Goal: Task Accomplishment & Management: Use online tool/utility

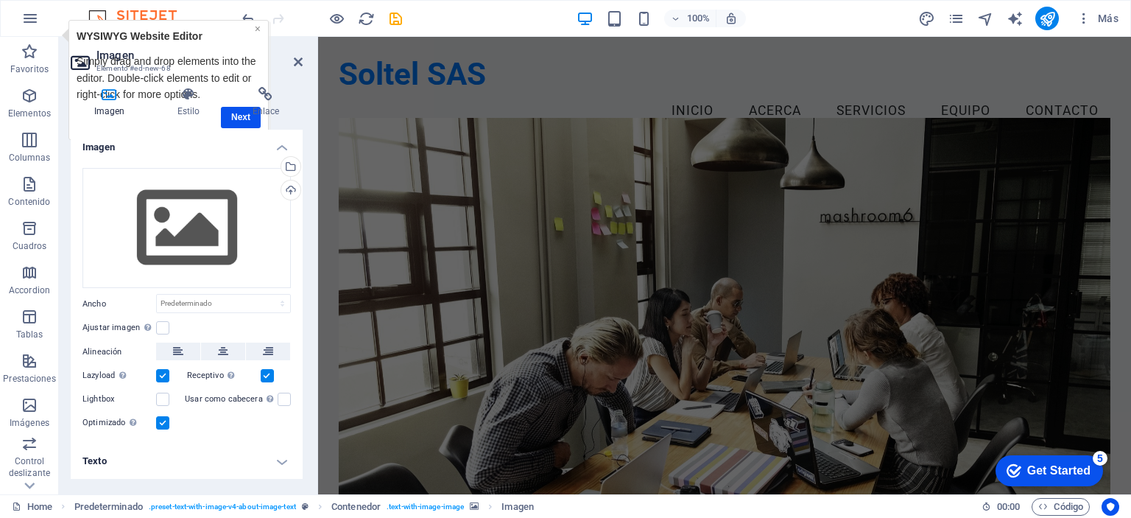
click at [255, 29] on link "×" at bounding box center [258, 28] width 6 height 12
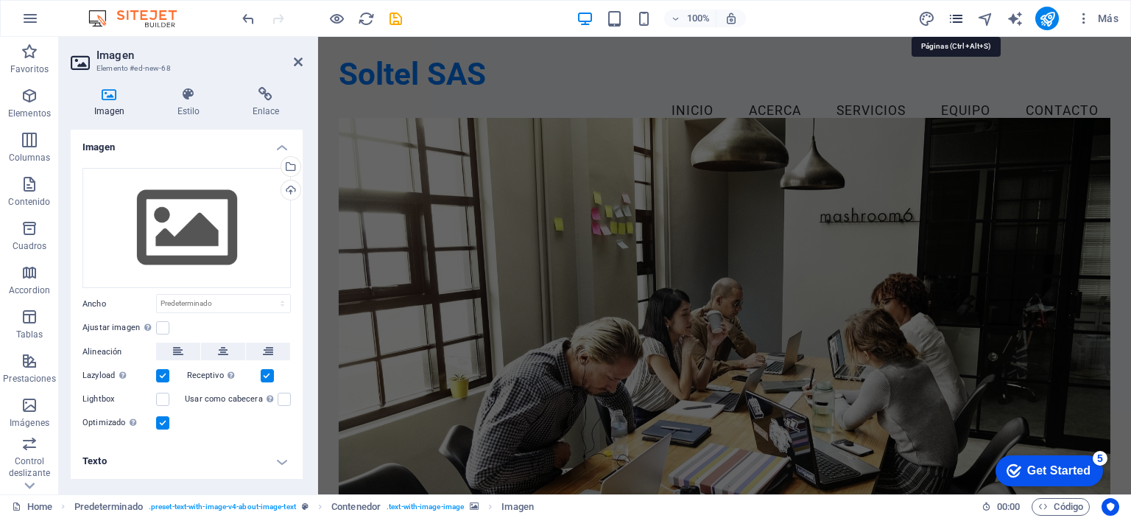
click at [955, 16] on icon "pages" at bounding box center [955, 18] width 17 height 17
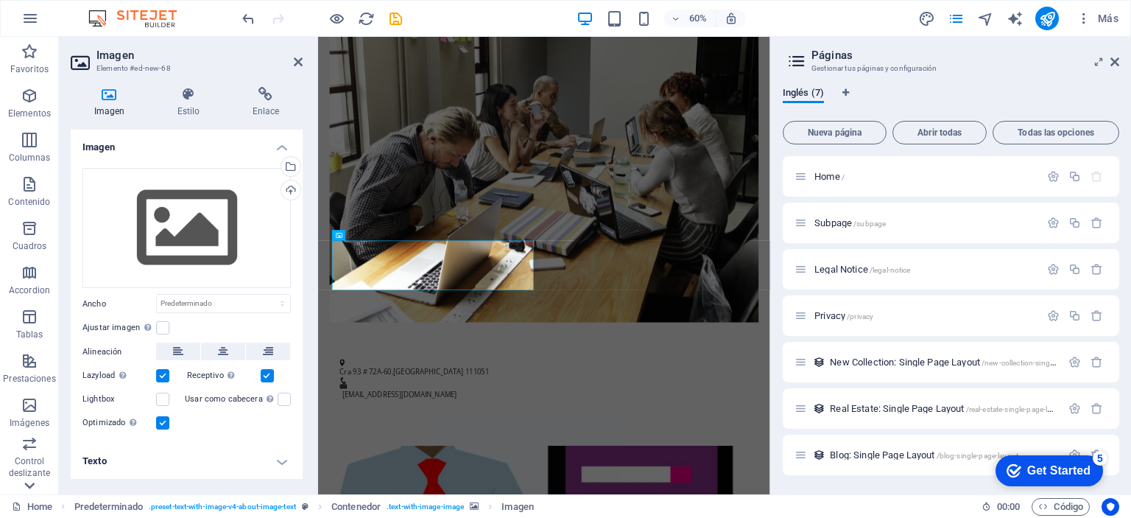
click at [27, 49] on icon at bounding box center [30, 45] width 10 height 7
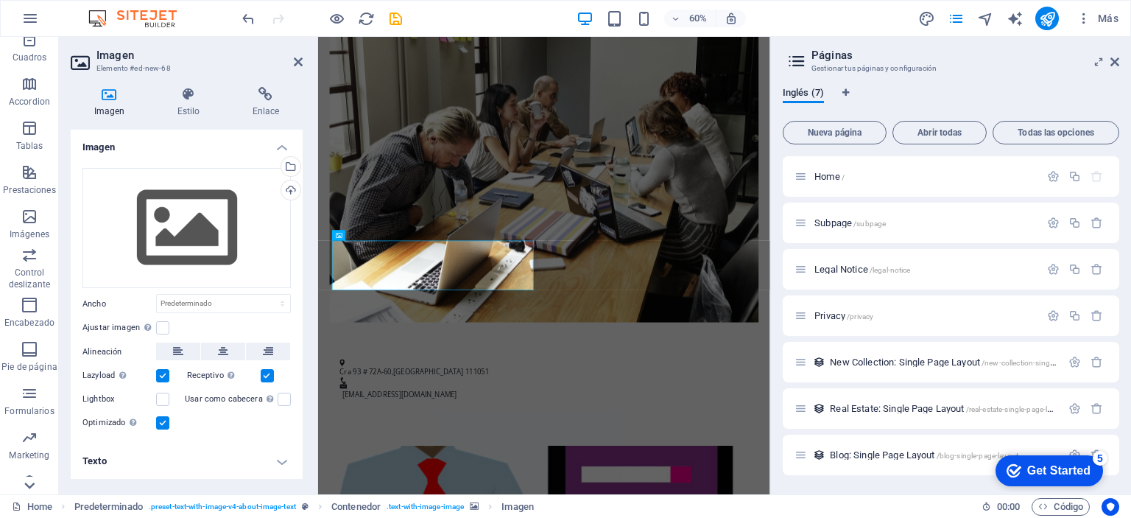
scroll to position [205, 0]
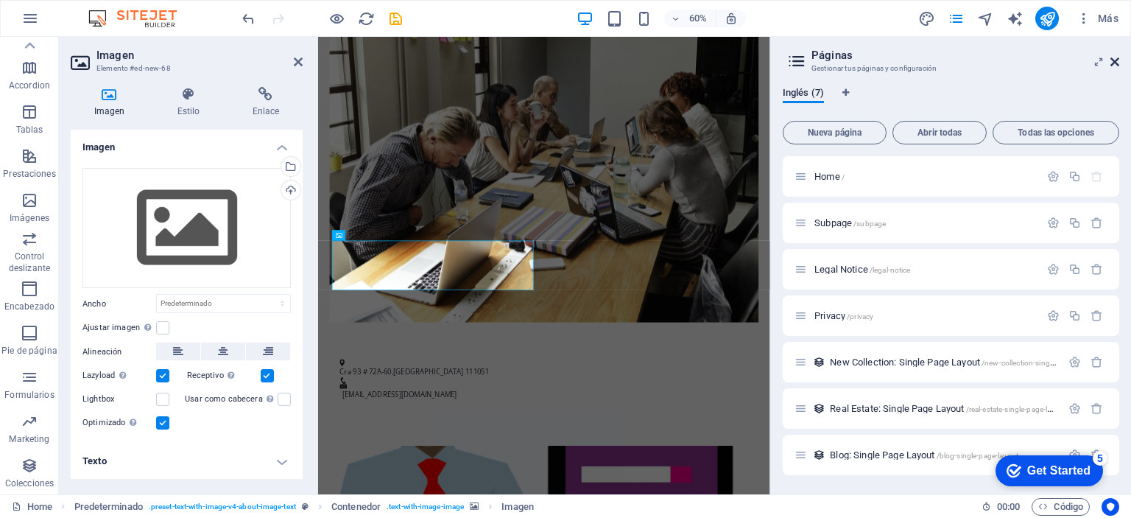
click at [1115, 56] on icon at bounding box center [1114, 62] width 9 height 12
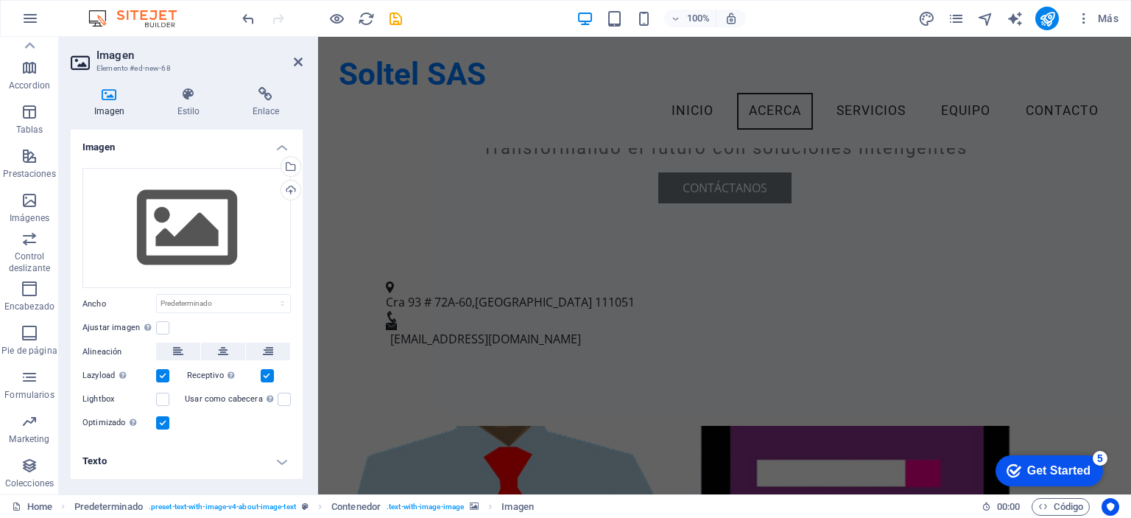
scroll to position [0, 0]
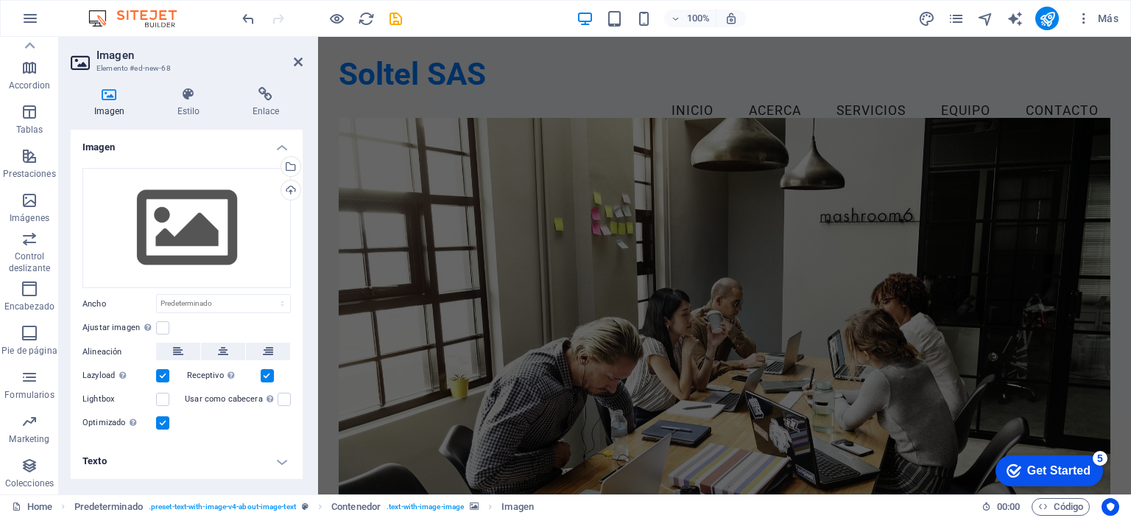
drag, startPoint x: 1126, startPoint y: 137, endPoint x: 1305, endPoint y: 64, distance: 193.2
click at [294, 63] on icon at bounding box center [298, 62] width 9 height 12
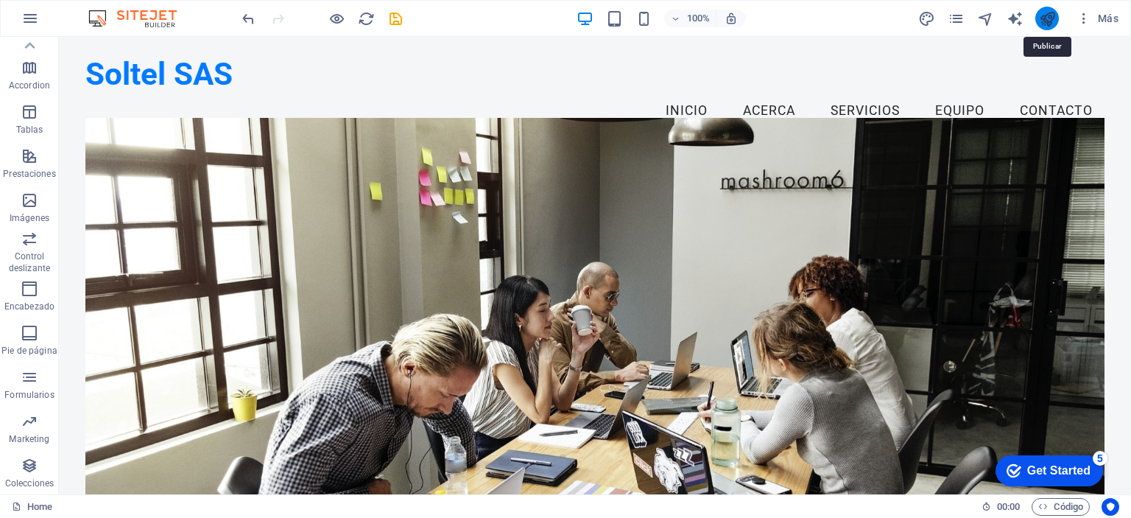
click at [1048, 15] on icon "publish" at bounding box center [1047, 18] width 17 height 17
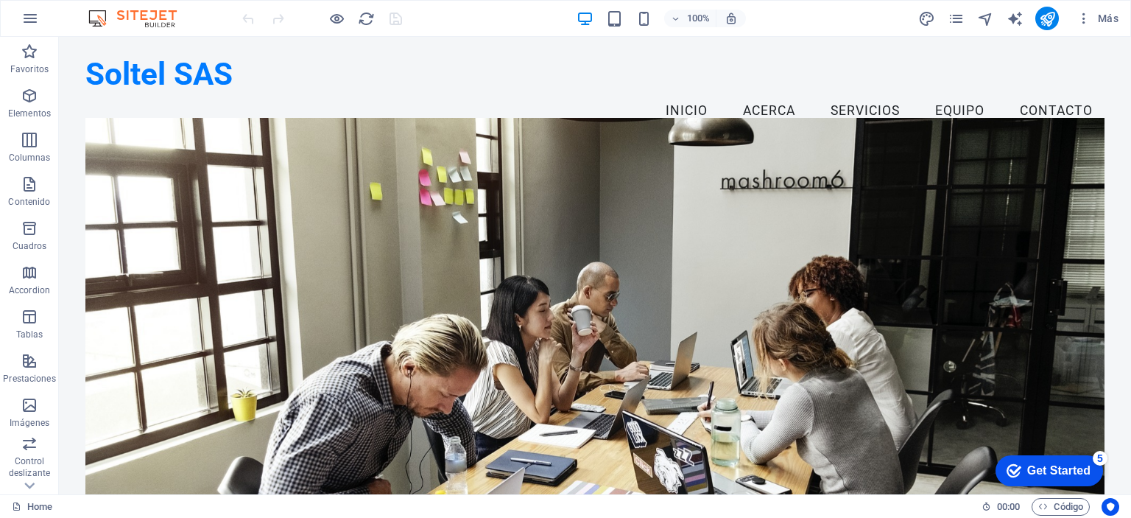
drag, startPoint x: 1126, startPoint y: 101, endPoint x: 1168, endPoint y: 54, distance: 62.1
click at [198, 48] on icon at bounding box center [197, 46] width 8 height 15
click at [171, 77] on div "Soltel SAS" at bounding box center [594, 75] width 1018 height 38
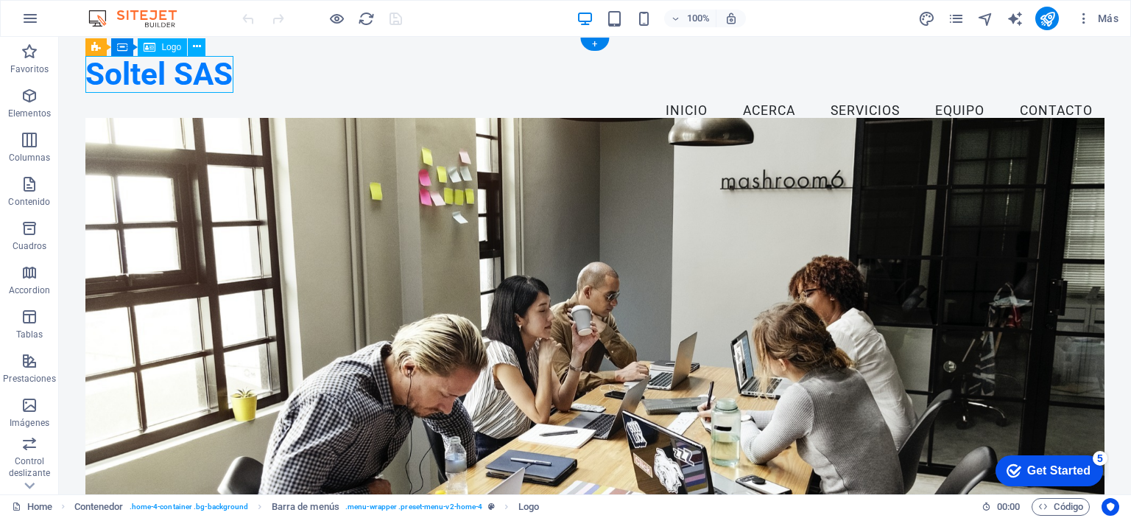
click at [171, 77] on div "Soltel SAS" at bounding box center [594, 75] width 1018 height 38
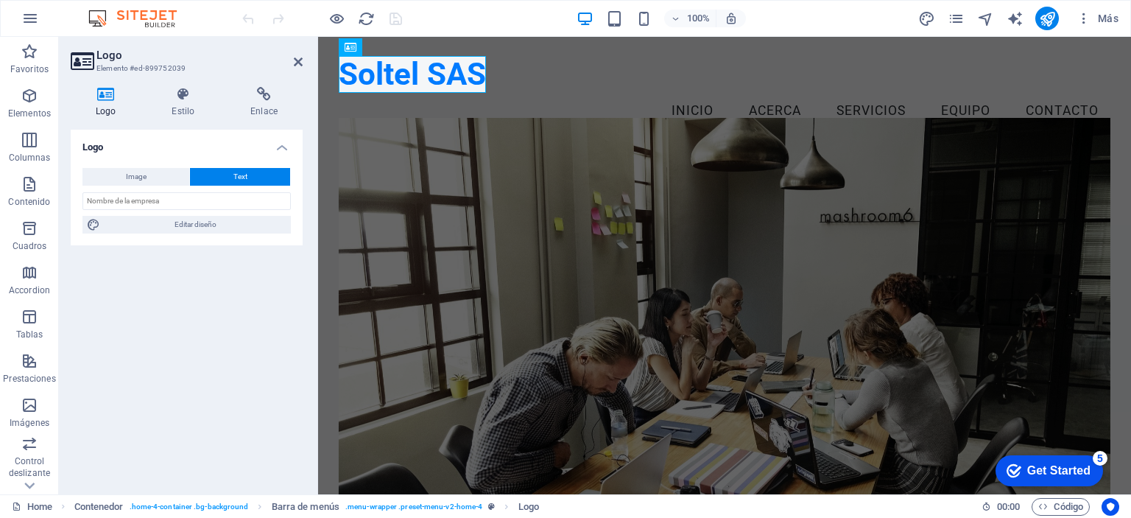
click at [104, 93] on icon at bounding box center [106, 94] width 70 height 15
click at [133, 175] on span "Image" at bounding box center [136, 177] width 21 height 18
select select "DISABLED_OPTION_VALUE"
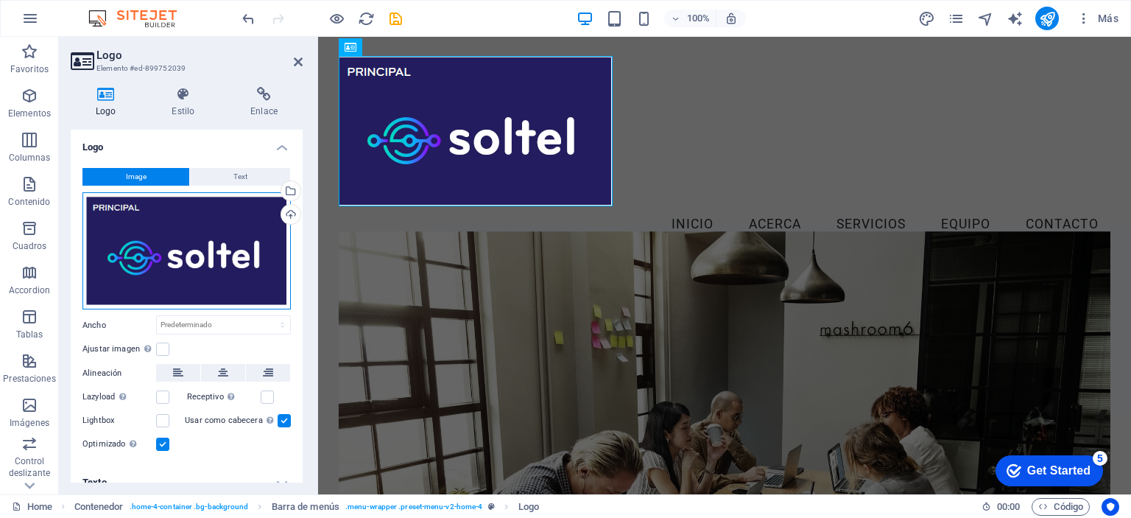
click at [165, 239] on div "Arrastra archivos aquí, haz clic para escoger archivos o selecciona archivos de…" at bounding box center [186, 251] width 208 height 118
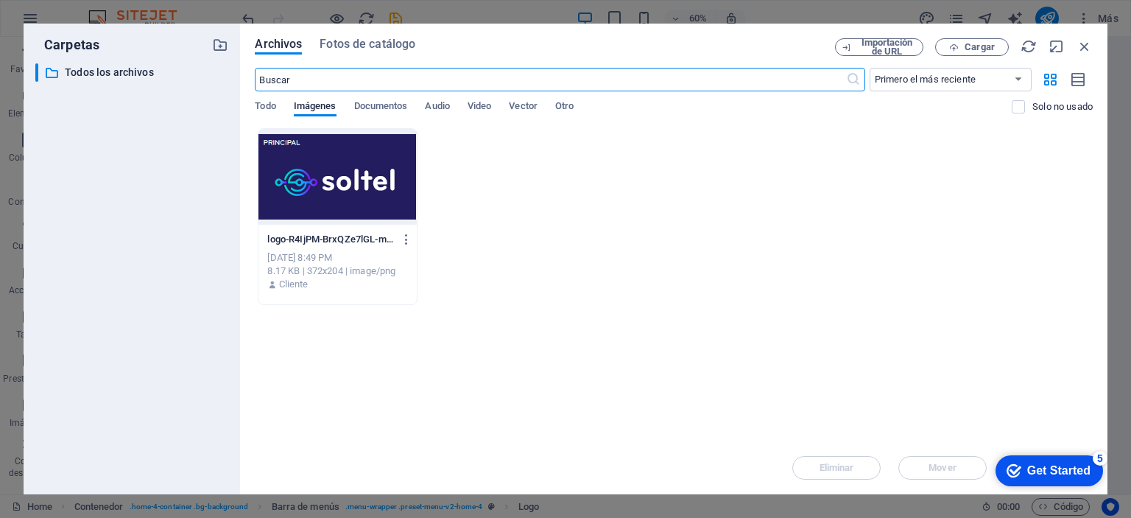
click at [1037, 465] on div "Get Started" at bounding box center [1058, 470] width 63 height 13
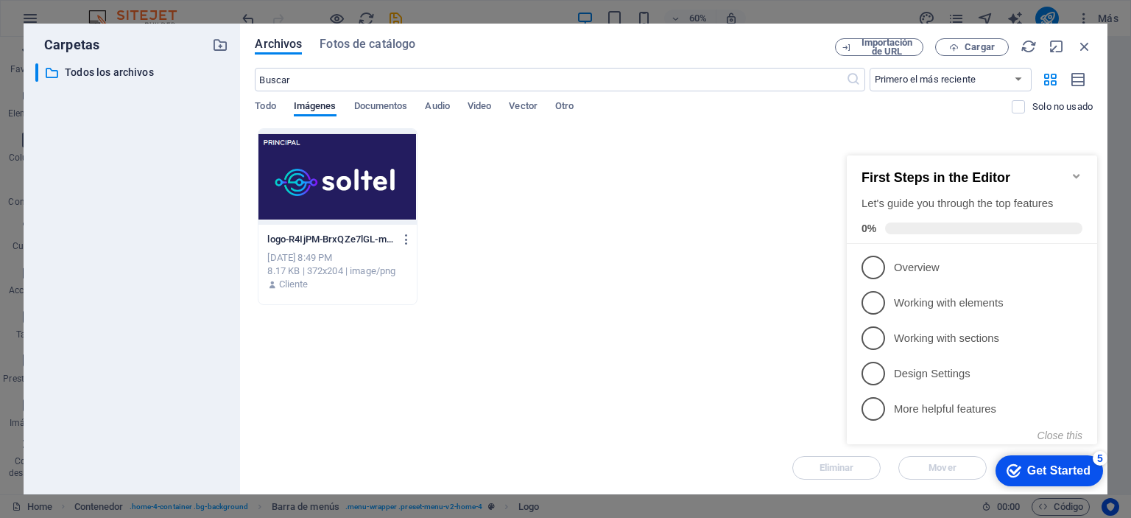
click at [738, 297] on div "logo-R4IjPM-BrxQZe7lGL-mAzQ.PNG logo-R4IjPM-BrxQZe7lGL-mAzQ.PNG Sep 2, 2025 8:4…" at bounding box center [674, 216] width 838 height 177
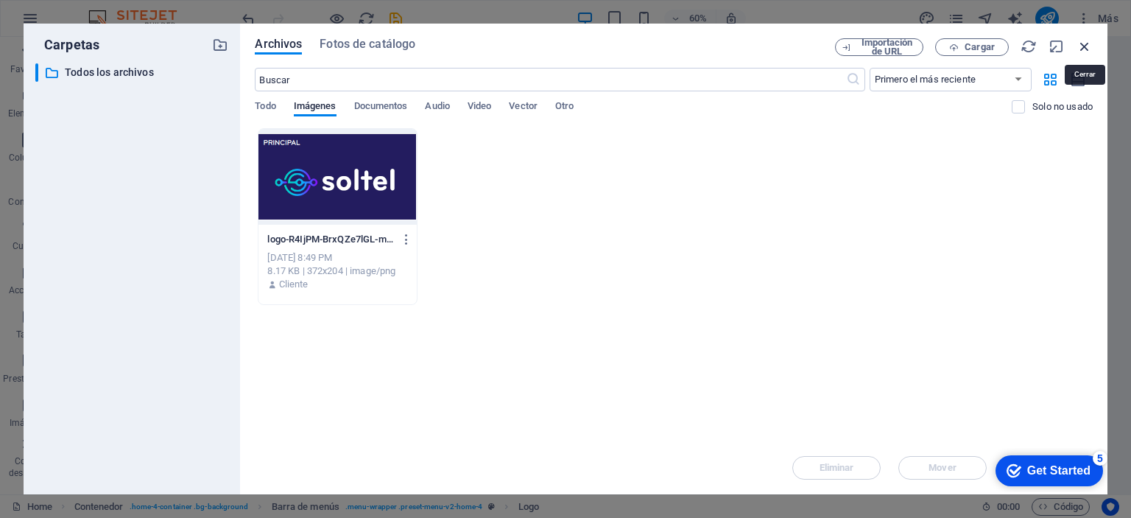
click at [1090, 45] on icon "button" at bounding box center [1084, 46] width 16 height 16
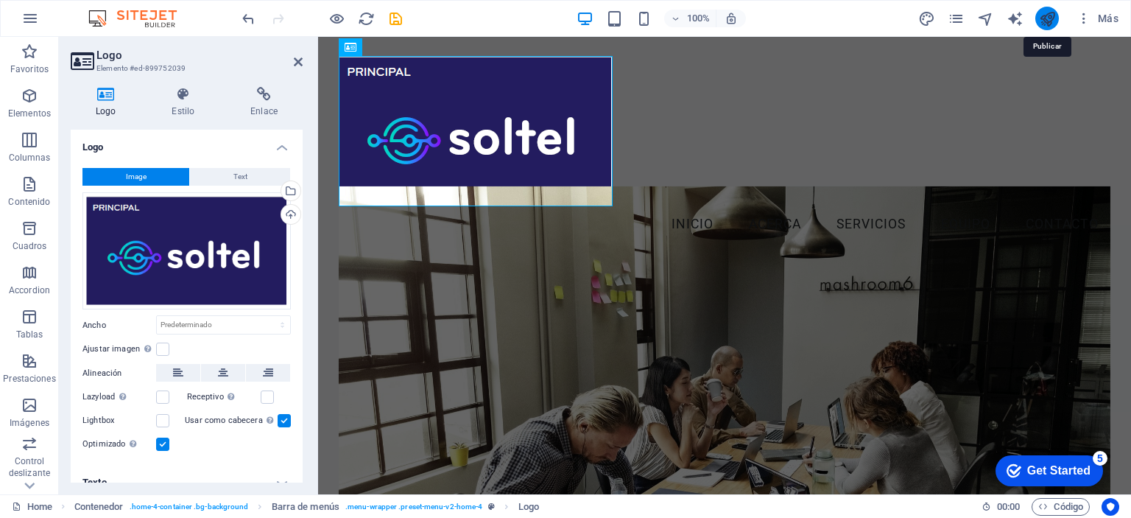
click at [1054, 18] on icon "publish" at bounding box center [1047, 18] width 17 height 17
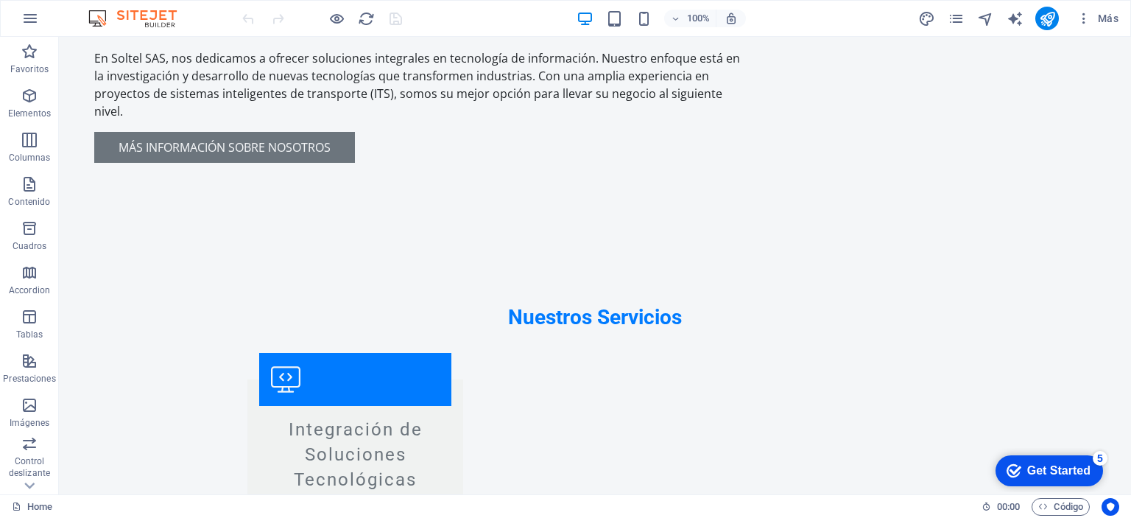
scroll to position [1520, 0]
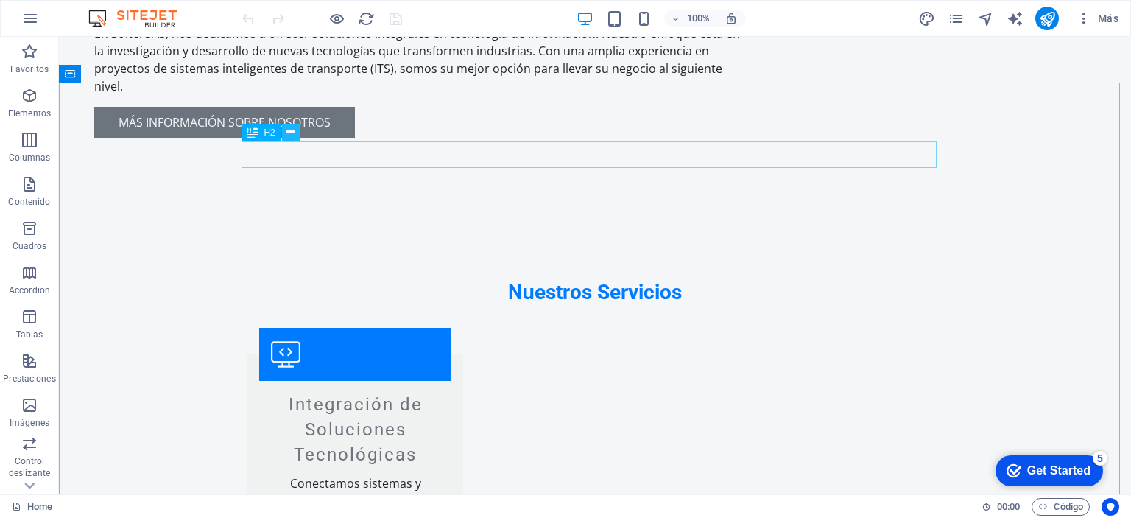
click at [290, 133] on icon at bounding box center [290, 131] width 8 height 15
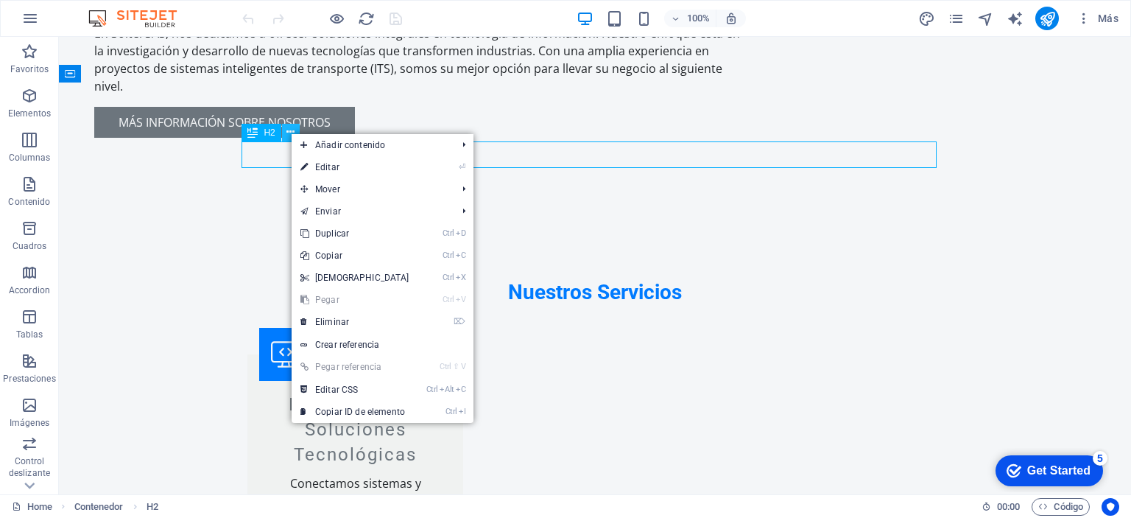
click at [290, 133] on icon at bounding box center [290, 131] width 8 height 15
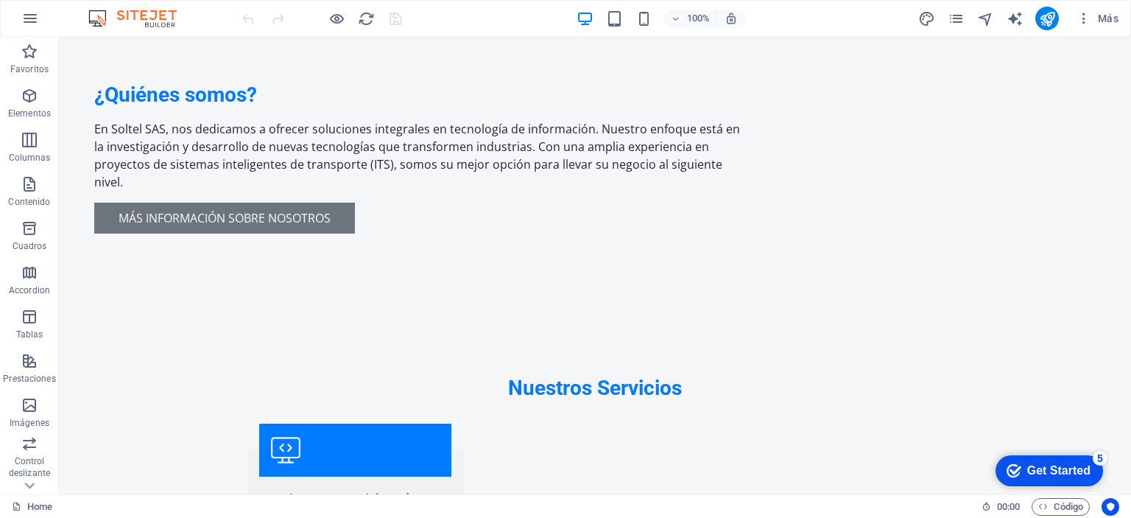
scroll to position [1515, 0]
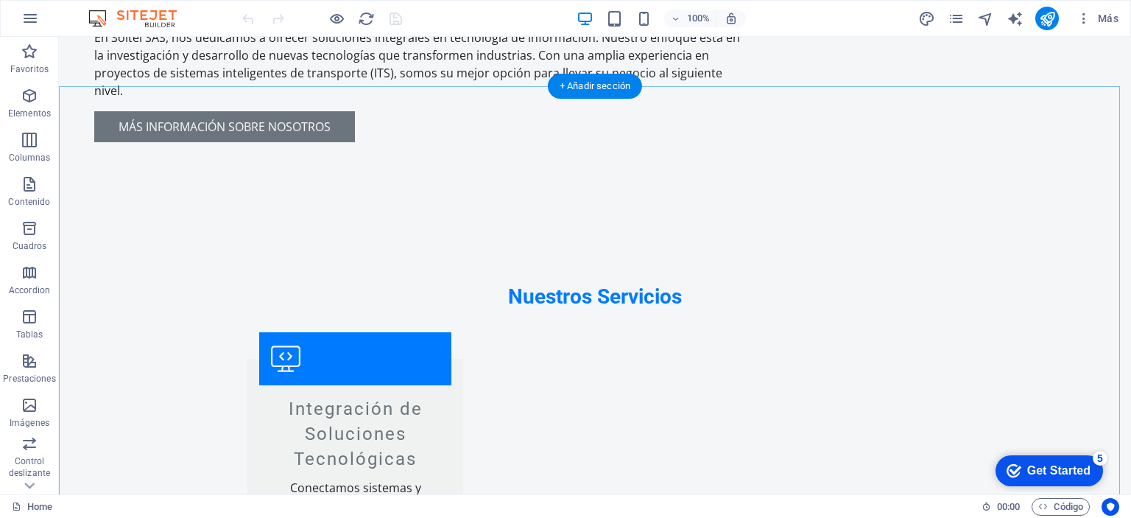
drag, startPoint x: 651, startPoint y: 119, endPoint x: 936, endPoint y: 167, distance: 289.7
click at [959, 17] on icon "pages" at bounding box center [955, 18] width 17 height 17
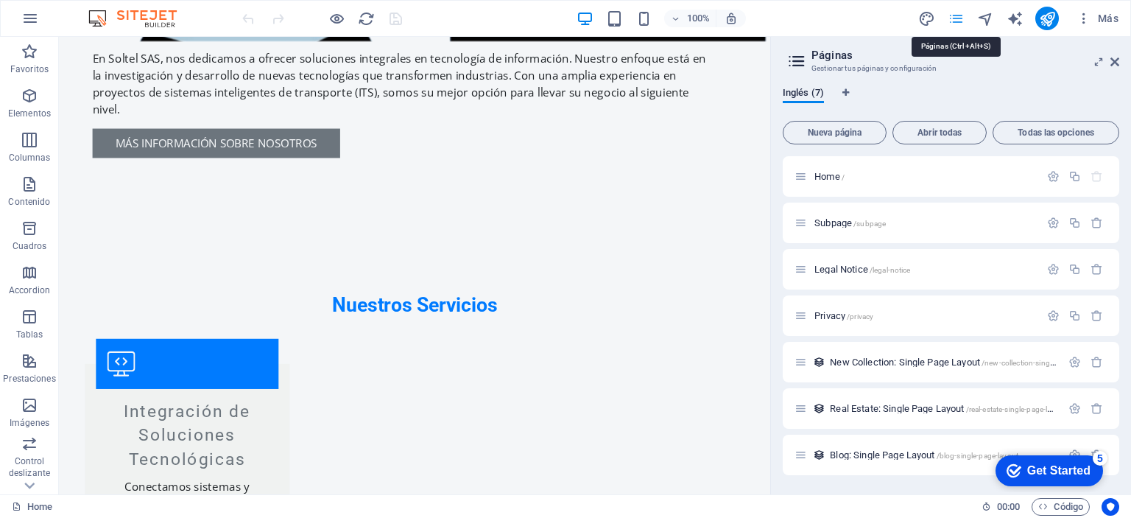
scroll to position [1572, 0]
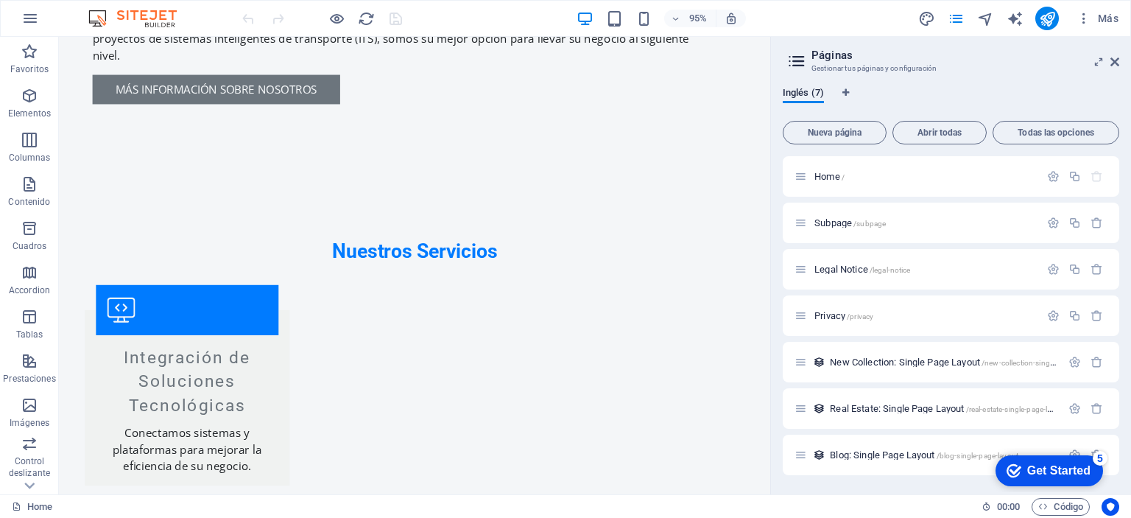
click at [797, 60] on icon at bounding box center [797, 61] width 22 height 21
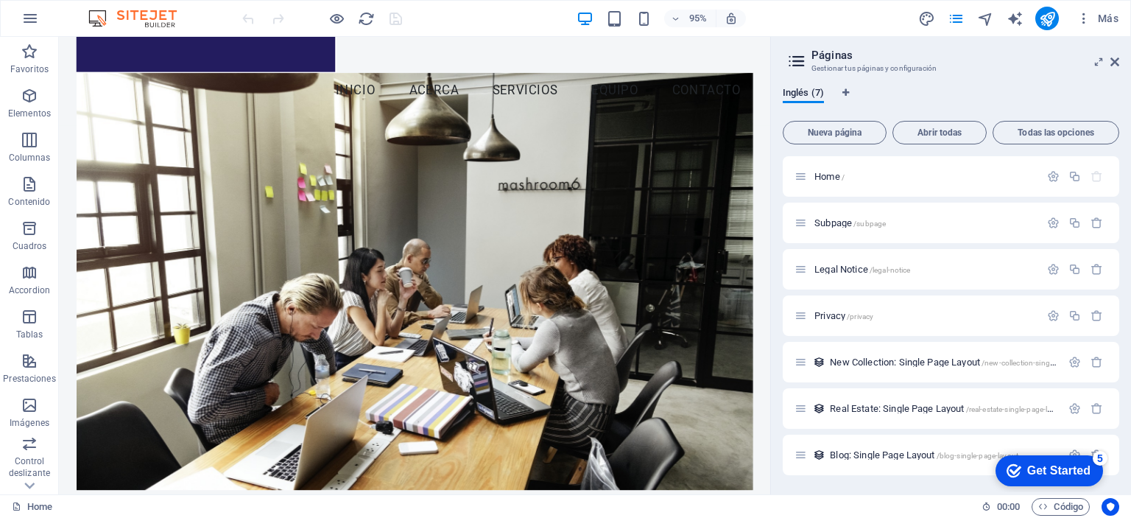
scroll to position [0, 0]
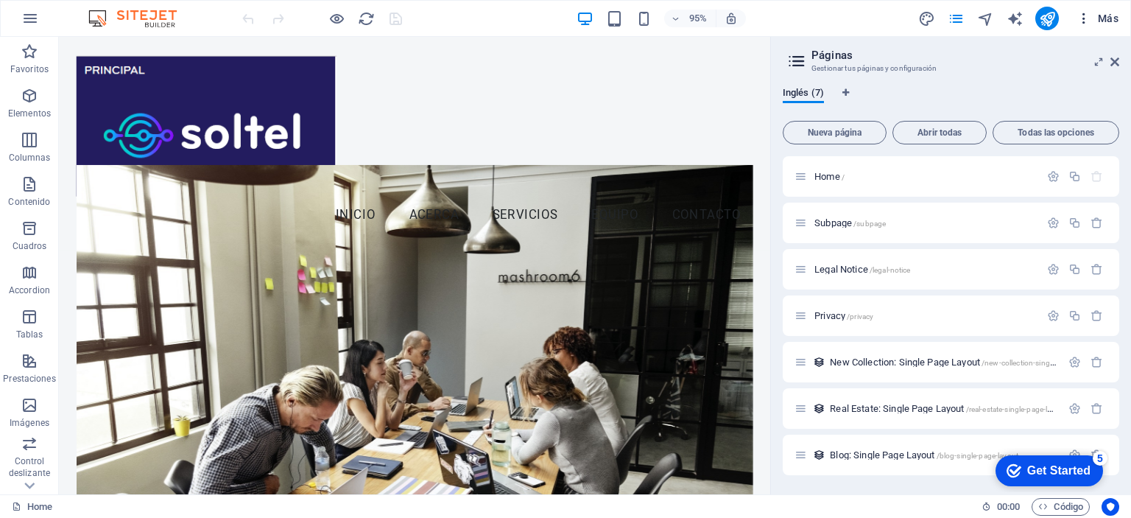
click at [1104, 13] on span "Más" at bounding box center [1097, 18] width 42 height 15
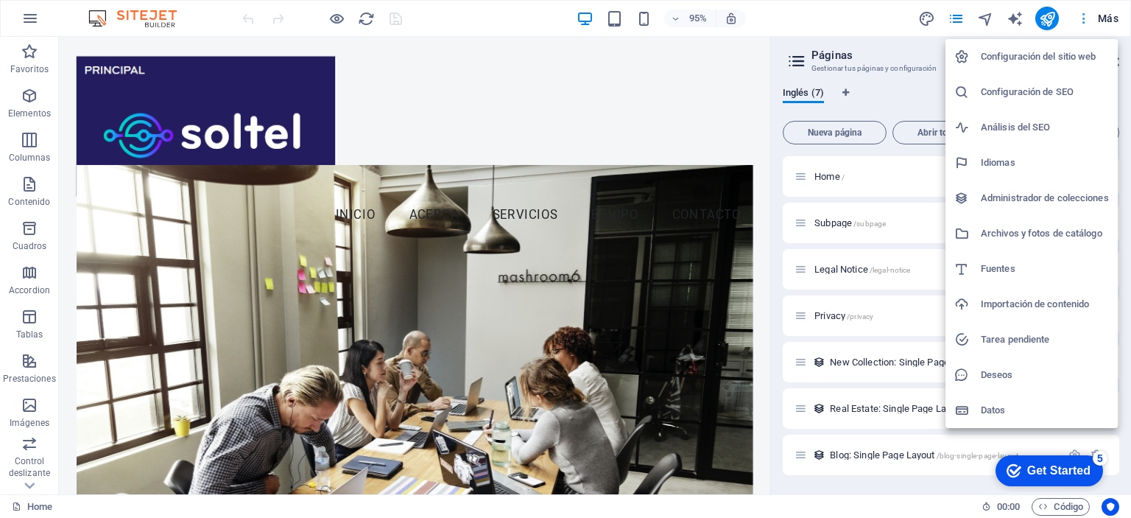
click at [1104, 13] on div at bounding box center [565, 259] width 1131 height 518
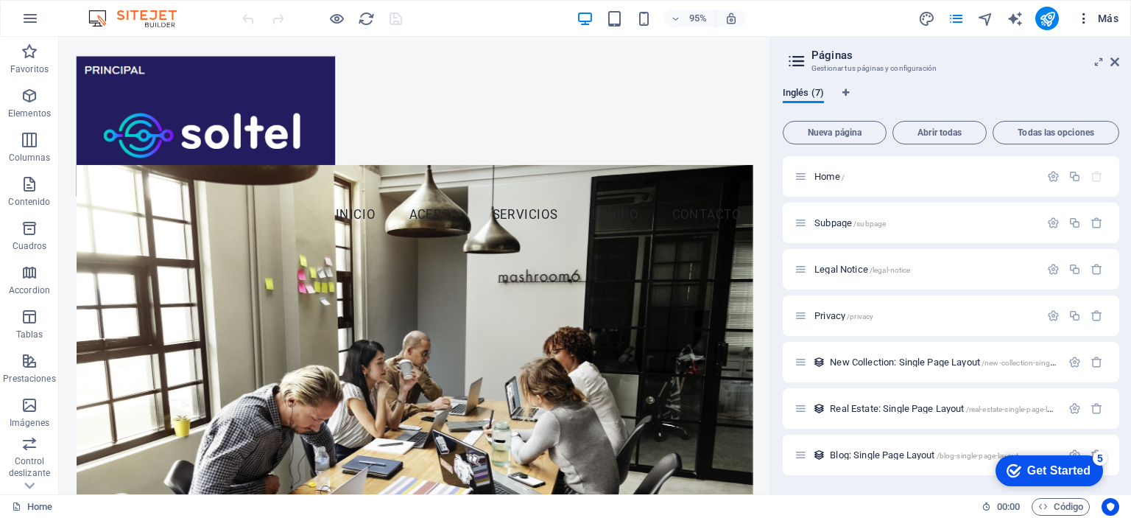
click at [1084, 15] on icon "button" at bounding box center [1083, 18] width 15 height 15
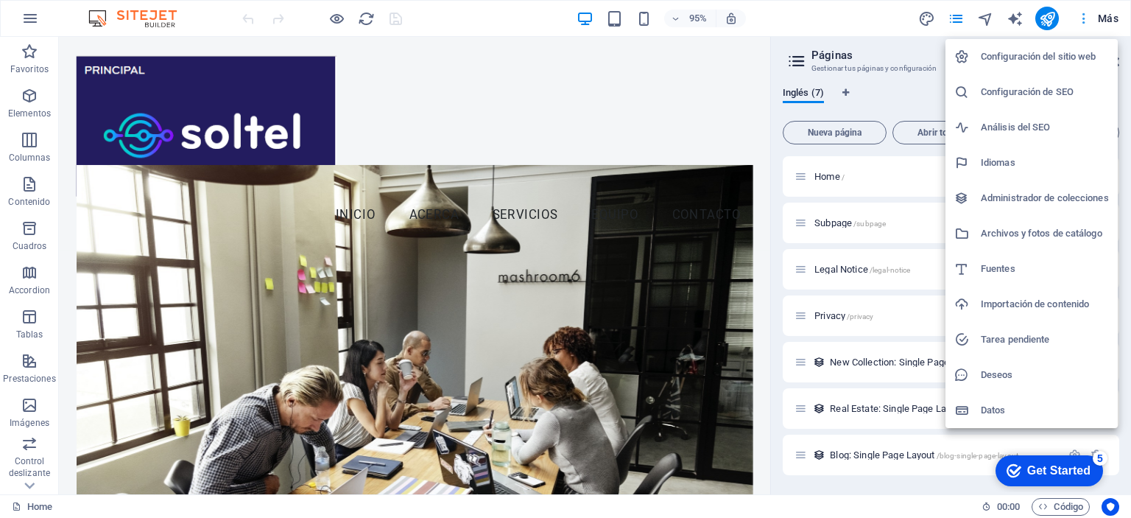
click at [1084, 15] on div at bounding box center [565, 259] width 1131 height 518
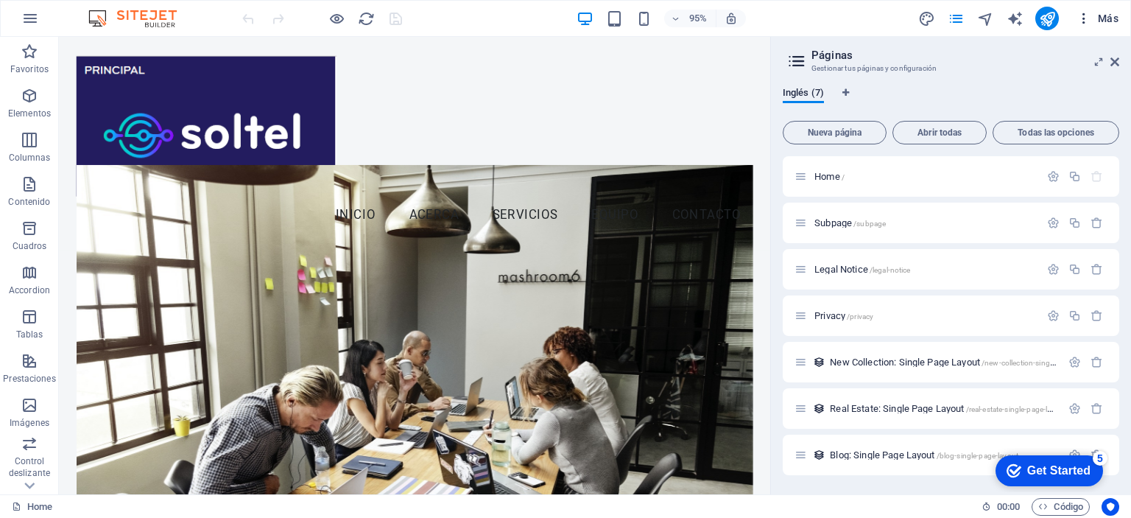
click at [1104, 18] on span "Más" at bounding box center [1097, 18] width 42 height 15
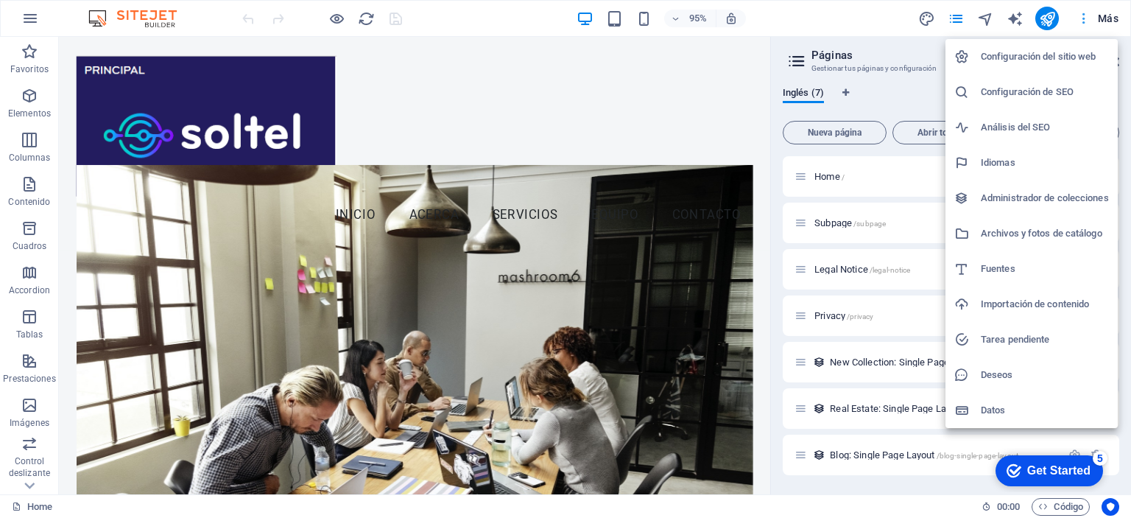
click at [1104, 18] on div at bounding box center [565, 259] width 1131 height 518
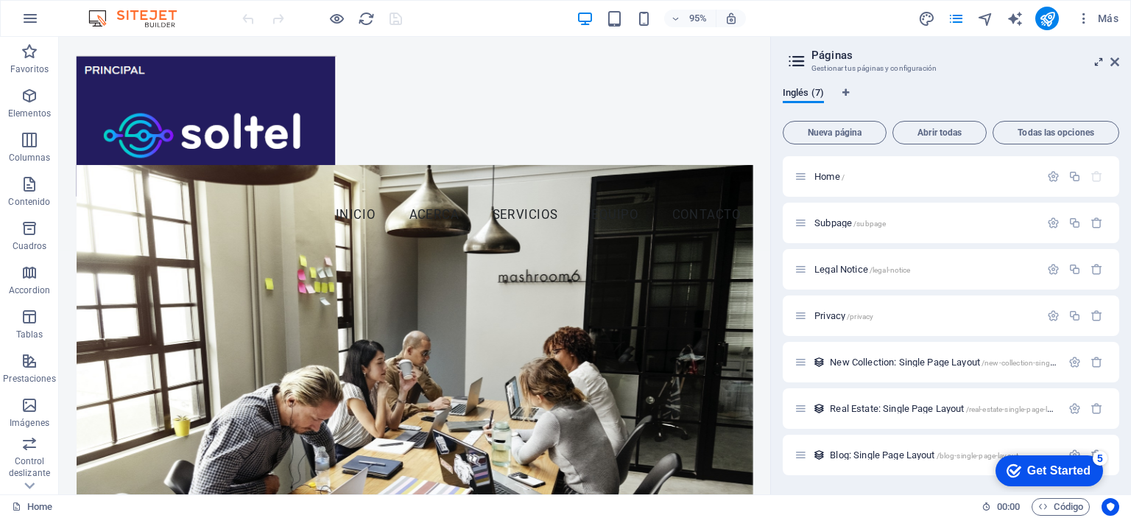
click at [1098, 60] on icon at bounding box center [1098, 62] width 0 height 12
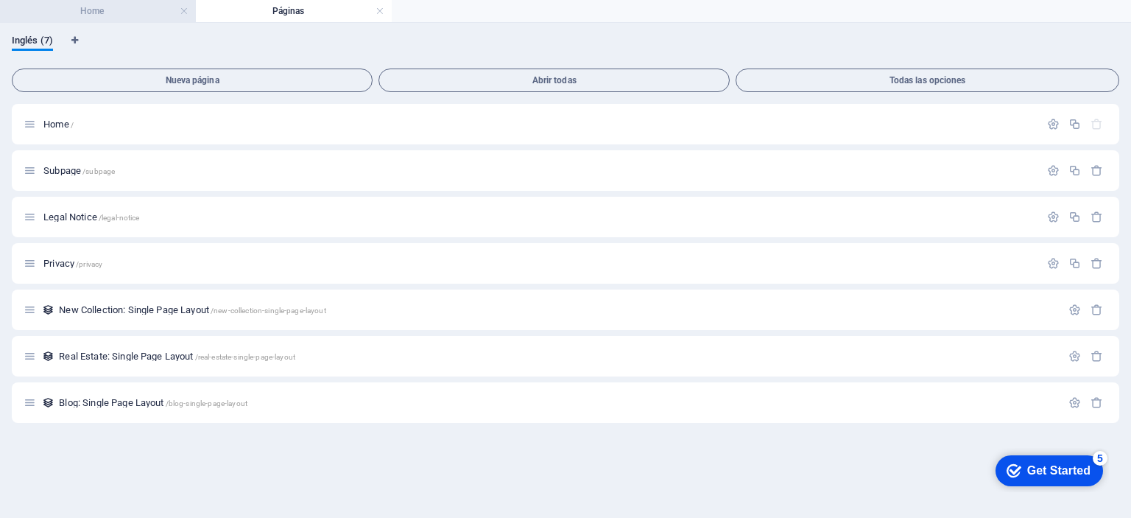
click at [84, 4] on h4 "Home" at bounding box center [98, 11] width 196 height 16
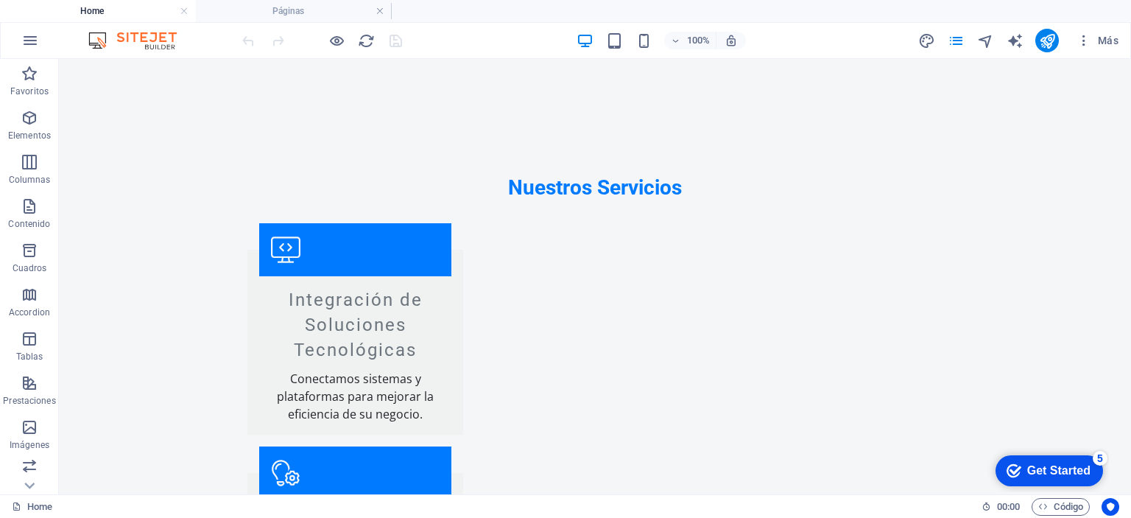
scroll to position [1556, 0]
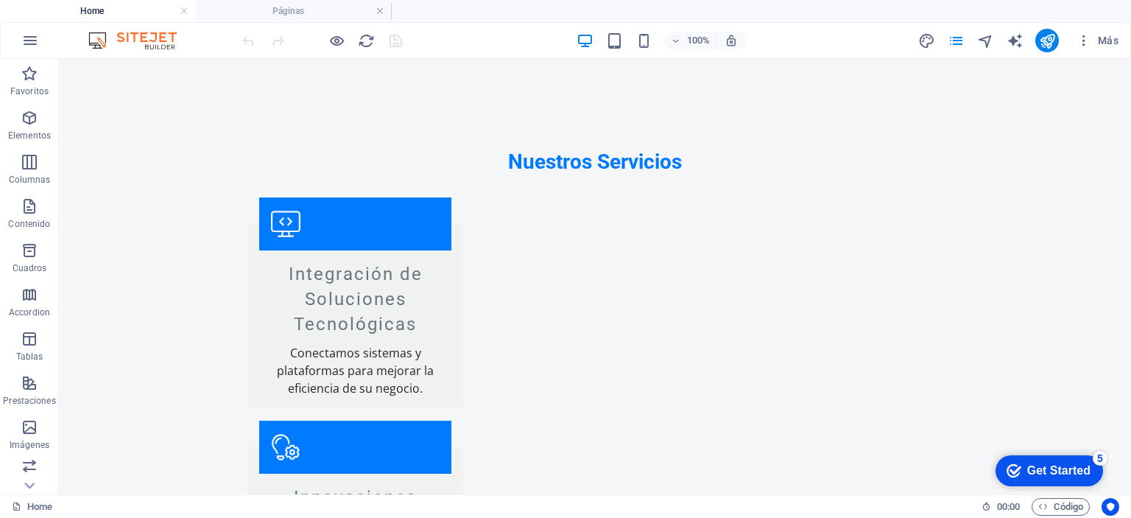
click at [1040, 465] on div "Get Started" at bounding box center [1058, 470] width 63 height 13
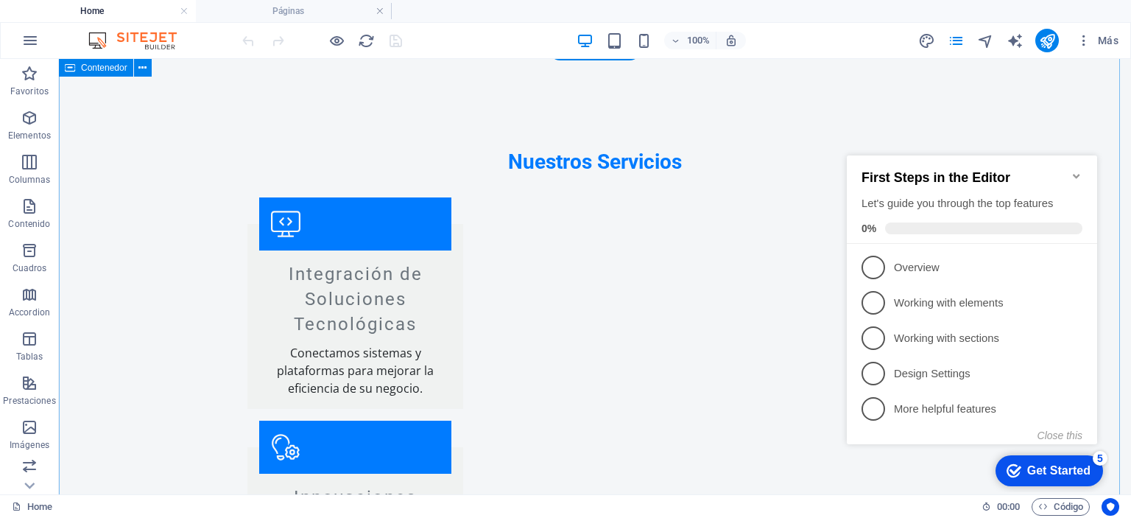
click at [1081, 170] on icon "Minimize checklist" at bounding box center [1076, 176] width 12 height 12
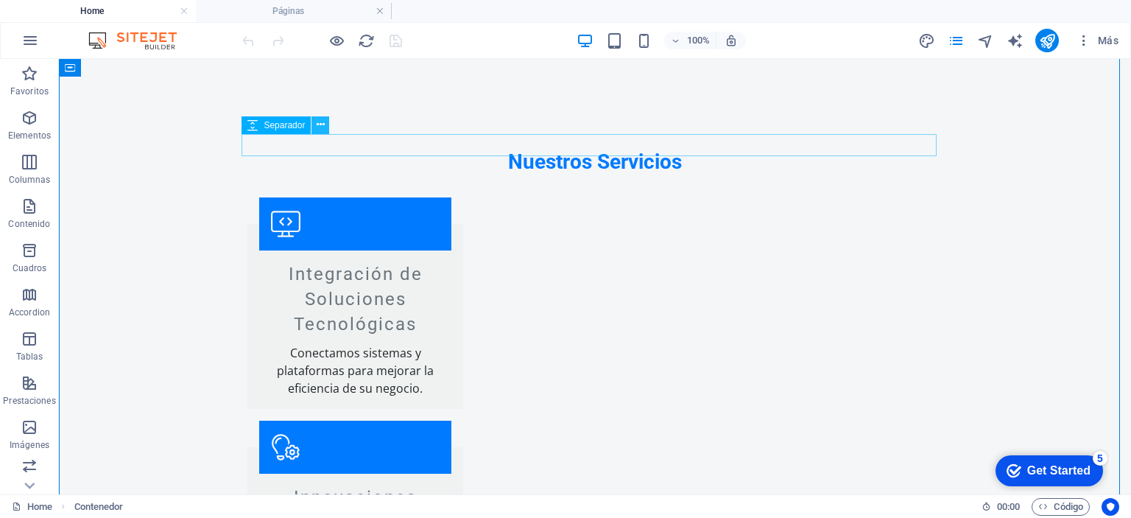
click at [315, 124] on button at bounding box center [320, 125] width 18 height 18
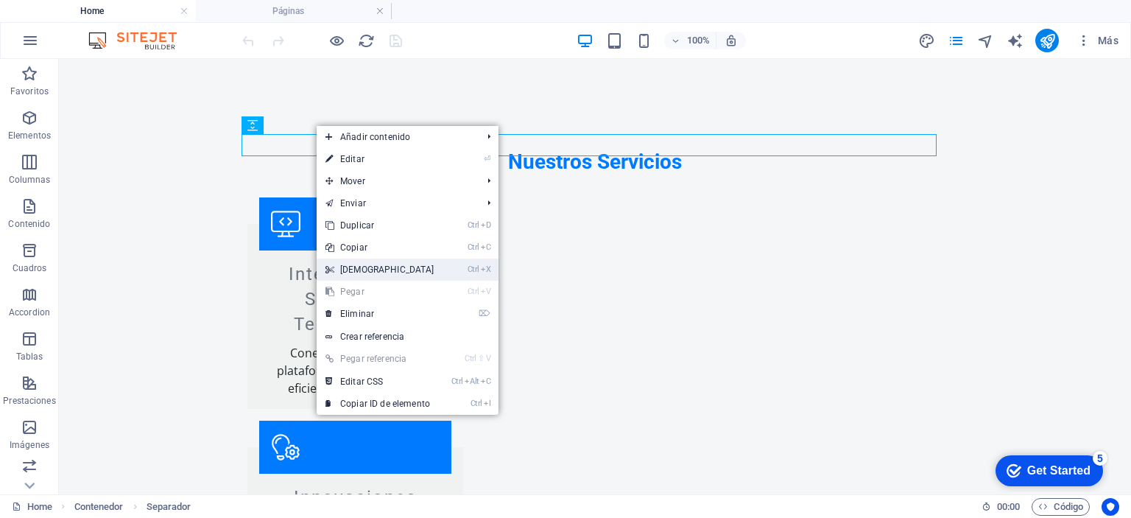
click at [350, 270] on link "Ctrl X Cortar" at bounding box center [380, 269] width 127 height 22
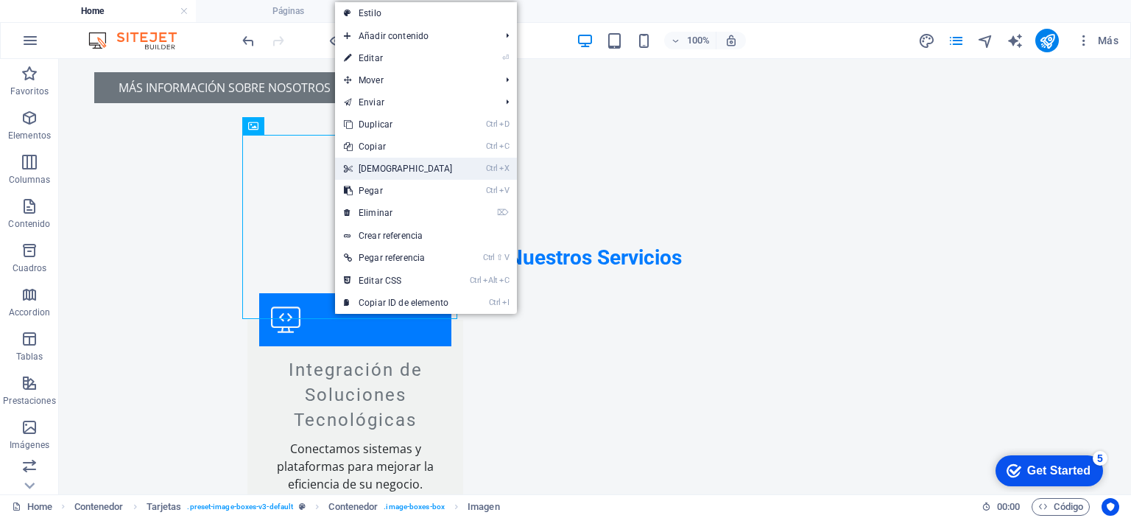
click at [392, 165] on link "Ctrl X Cortar" at bounding box center [398, 169] width 127 height 22
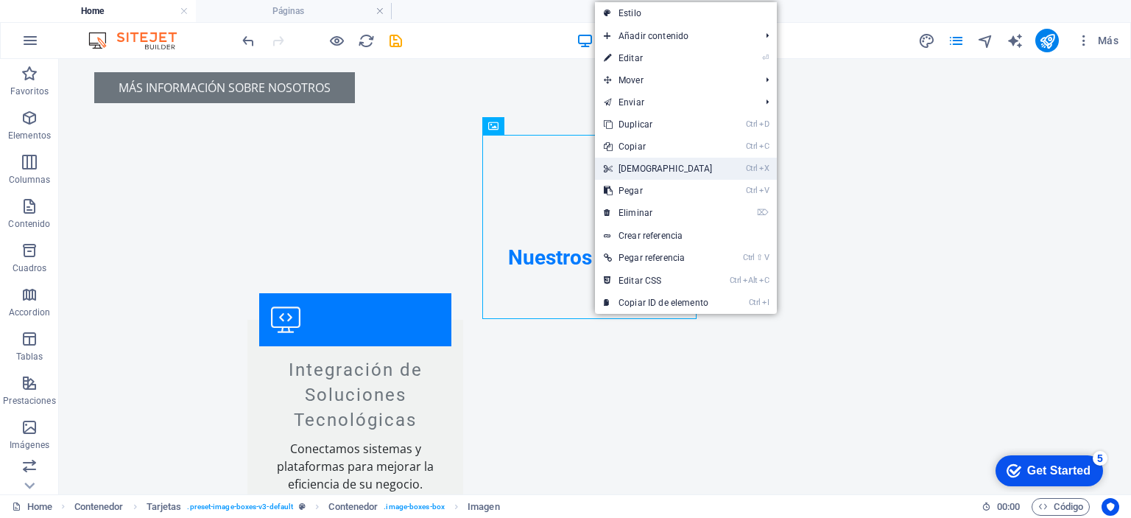
click at [639, 167] on link "Ctrl X Cortar" at bounding box center [658, 169] width 127 height 22
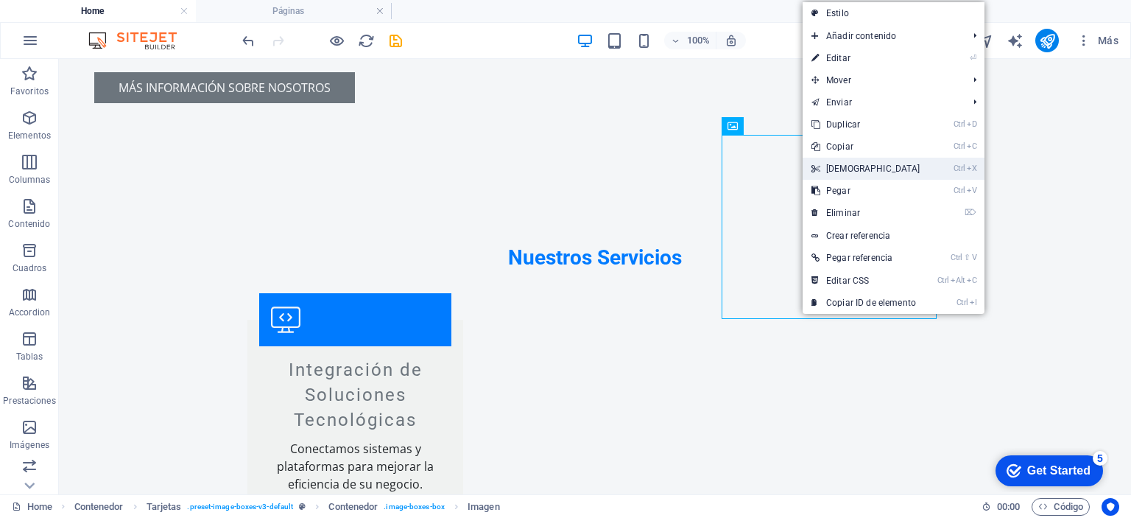
click at [844, 169] on link "Ctrl X Cortar" at bounding box center [865, 169] width 127 height 22
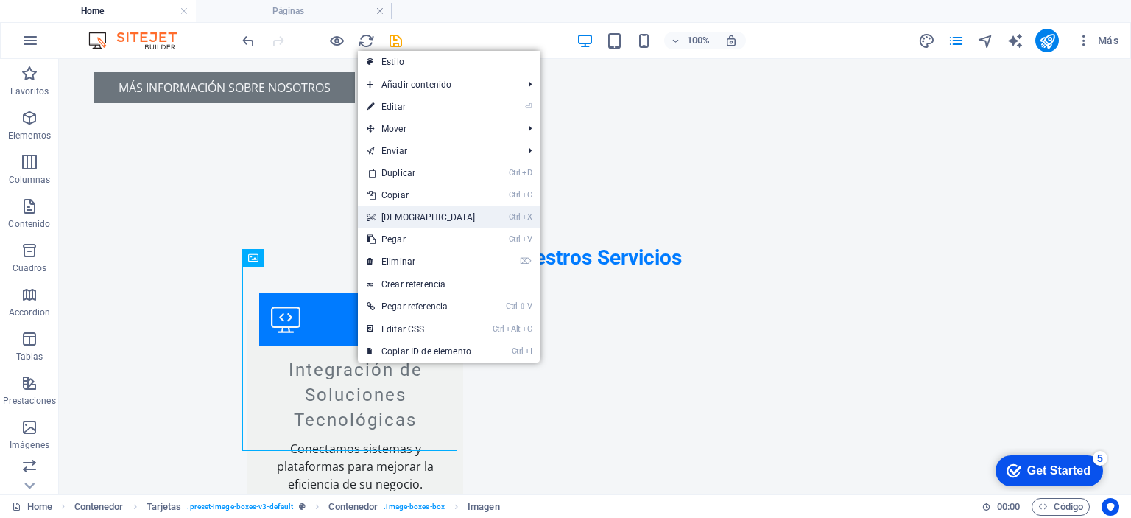
click at [398, 223] on link "Ctrl X Cortar" at bounding box center [421, 217] width 127 height 22
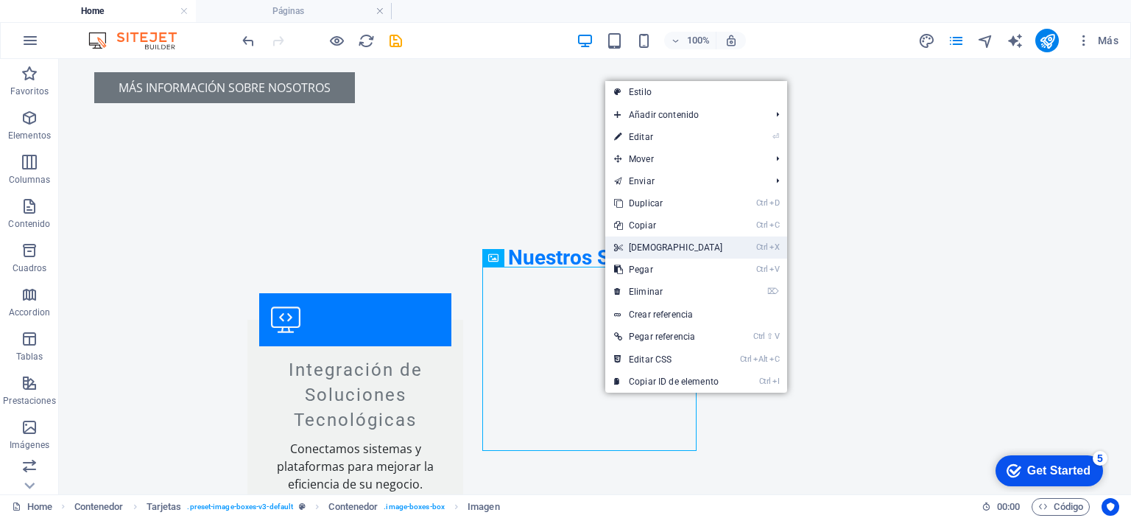
click at [649, 247] on link "Ctrl X Cortar" at bounding box center [668, 247] width 127 height 22
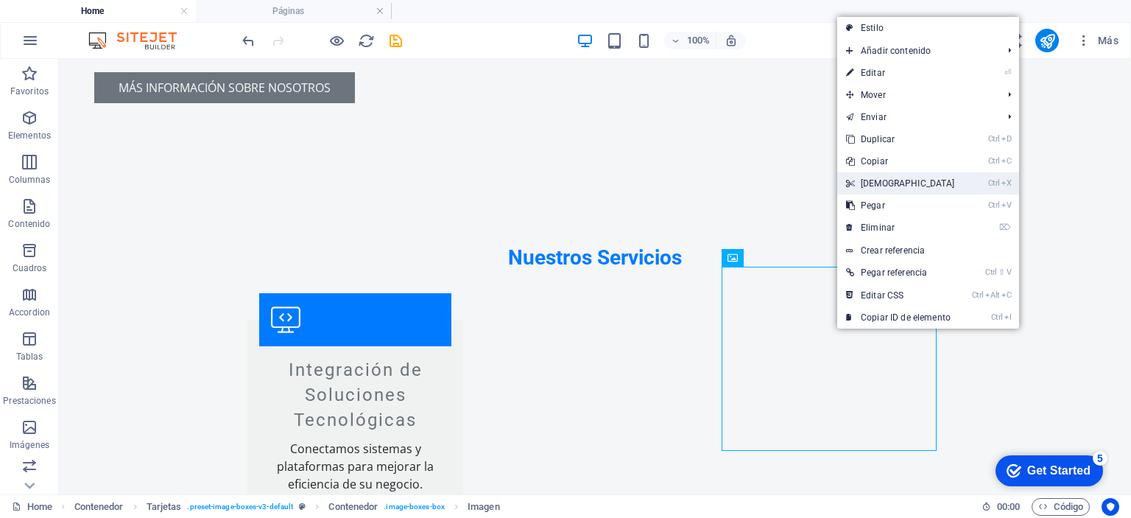
click at [880, 181] on link "Ctrl X Cortar" at bounding box center [900, 183] width 127 height 22
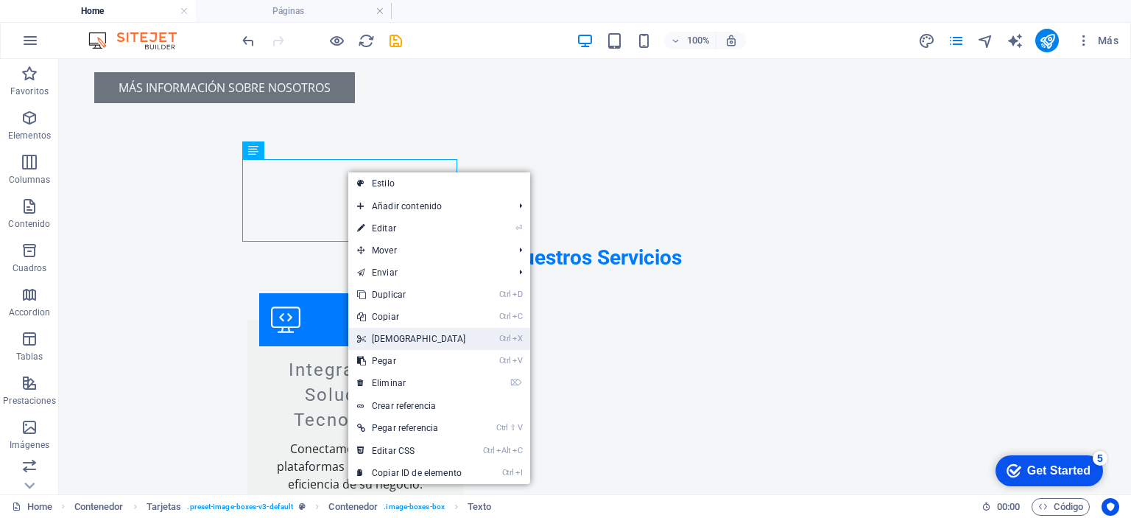
click at [390, 330] on link "Ctrl X Cortar" at bounding box center [411, 339] width 127 height 22
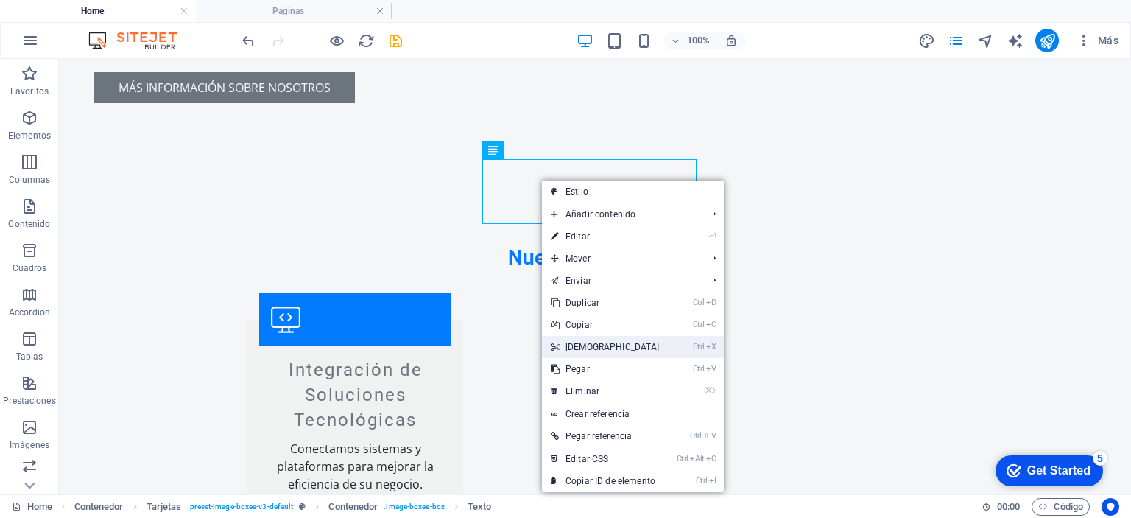
click at [604, 348] on link "Ctrl X Cortar" at bounding box center [605, 347] width 127 height 22
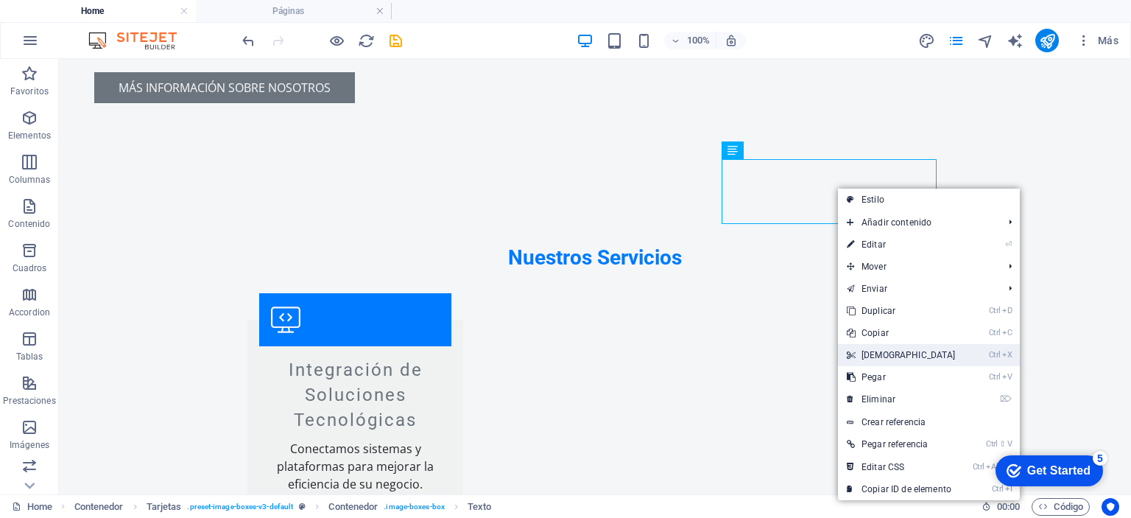
click at [883, 348] on link "Ctrl X Cortar" at bounding box center [901, 355] width 127 height 22
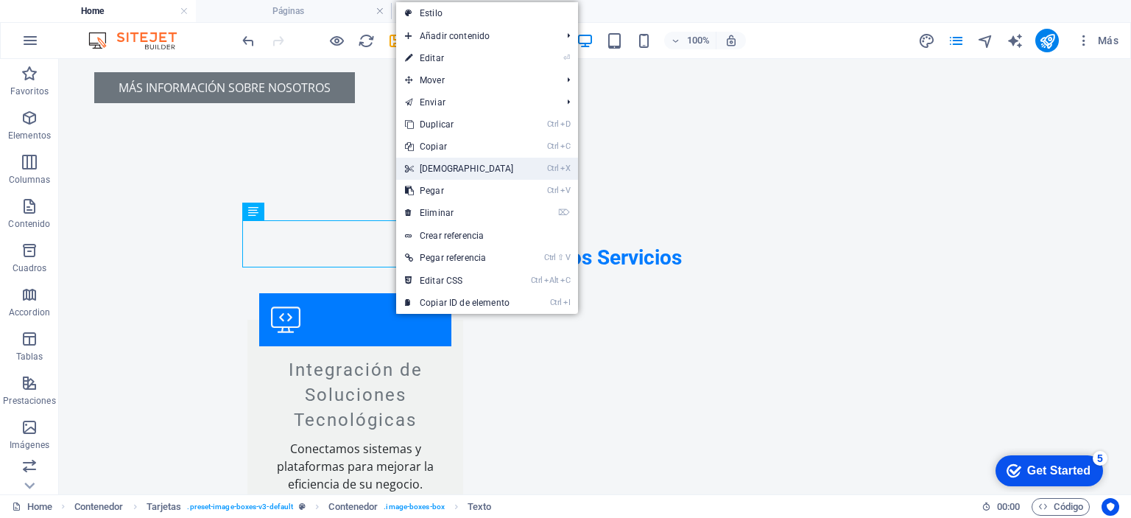
click at [435, 167] on link "Ctrl X Cortar" at bounding box center [459, 169] width 127 height 22
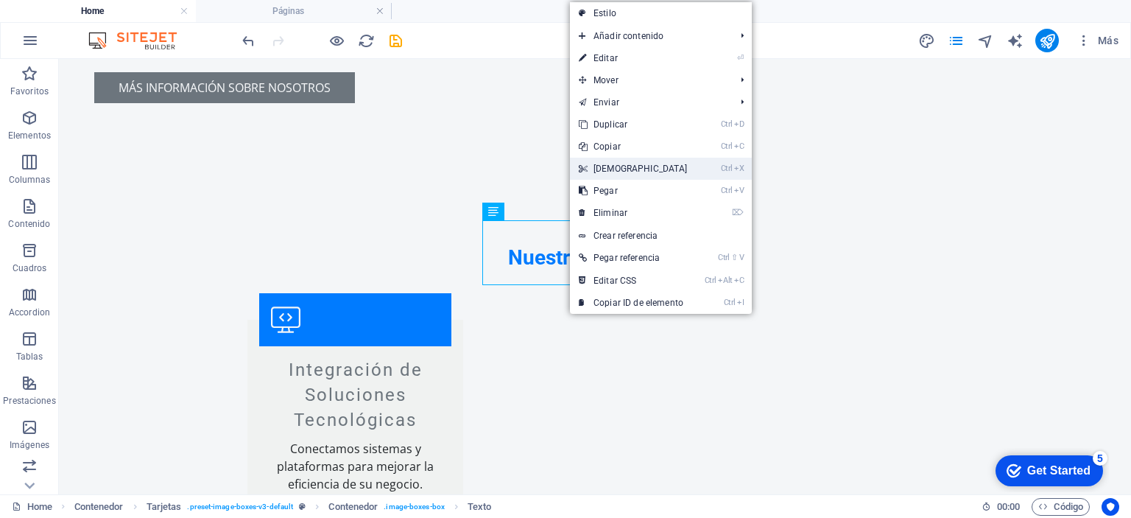
click at [607, 169] on link "Ctrl X Cortar" at bounding box center [633, 169] width 127 height 22
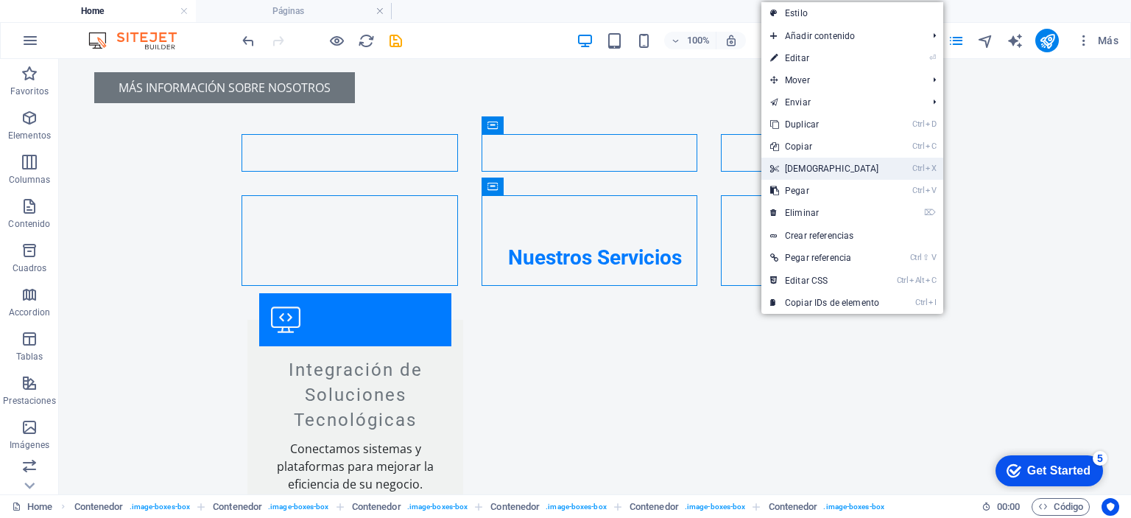
click at [789, 170] on link "Ctrl X Cortar" at bounding box center [824, 169] width 127 height 22
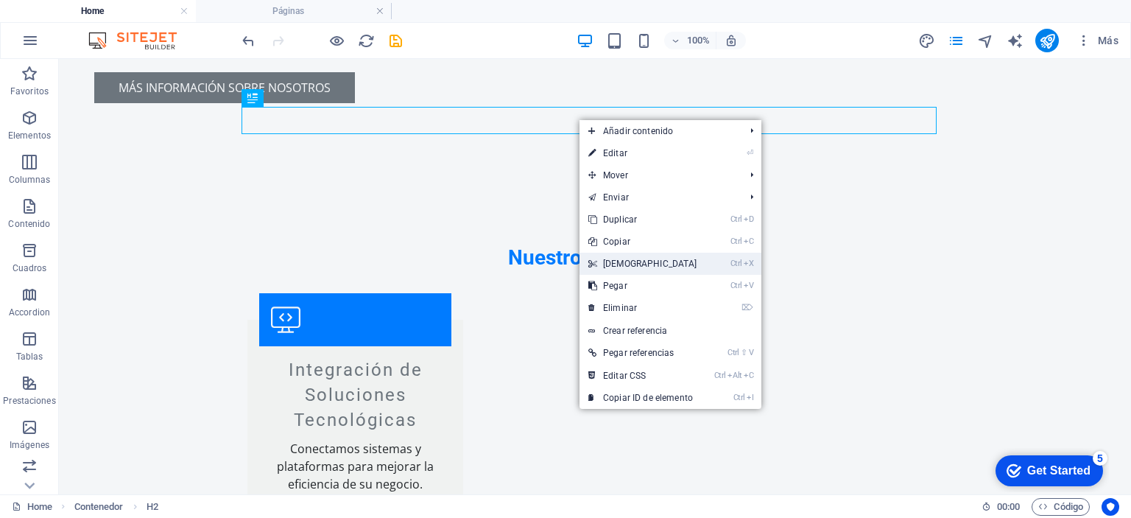
click at [624, 261] on link "Ctrl X Cortar" at bounding box center [642, 264] width 127 height 22
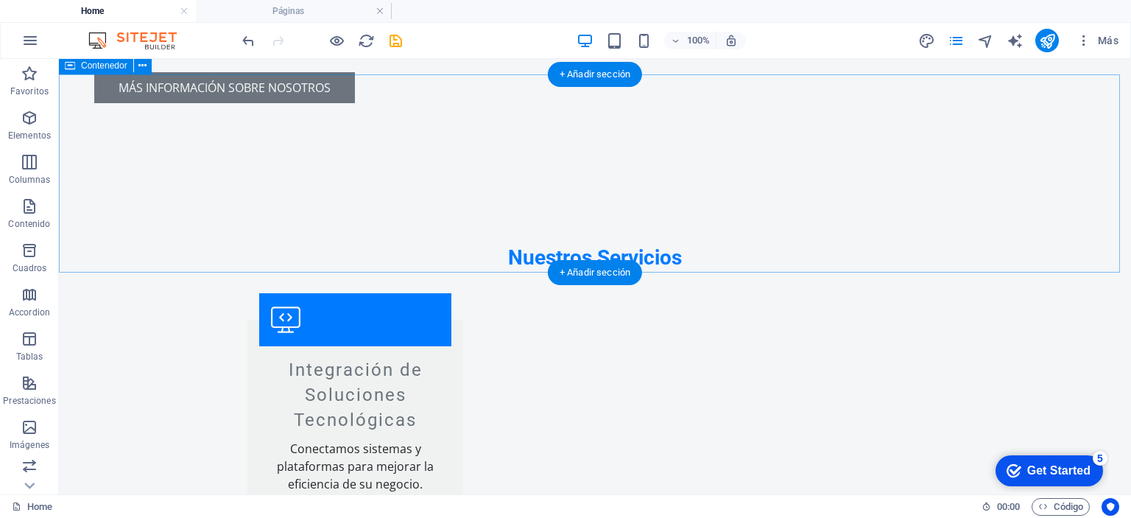
scroll to position [1530, 0]
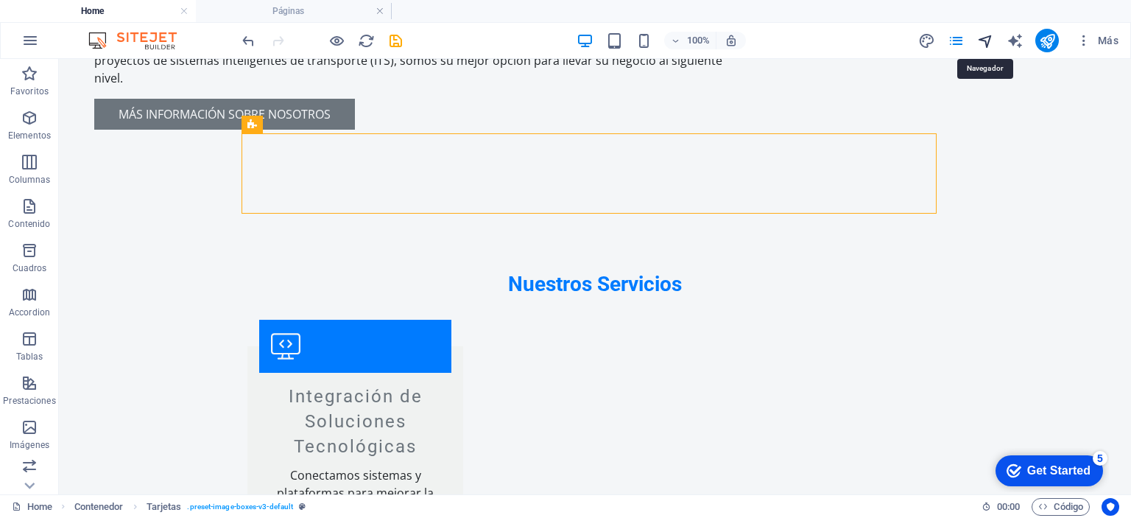
click at [987, 38] on icon "navigator" at bounding box center [985, 40] width 17 height 17
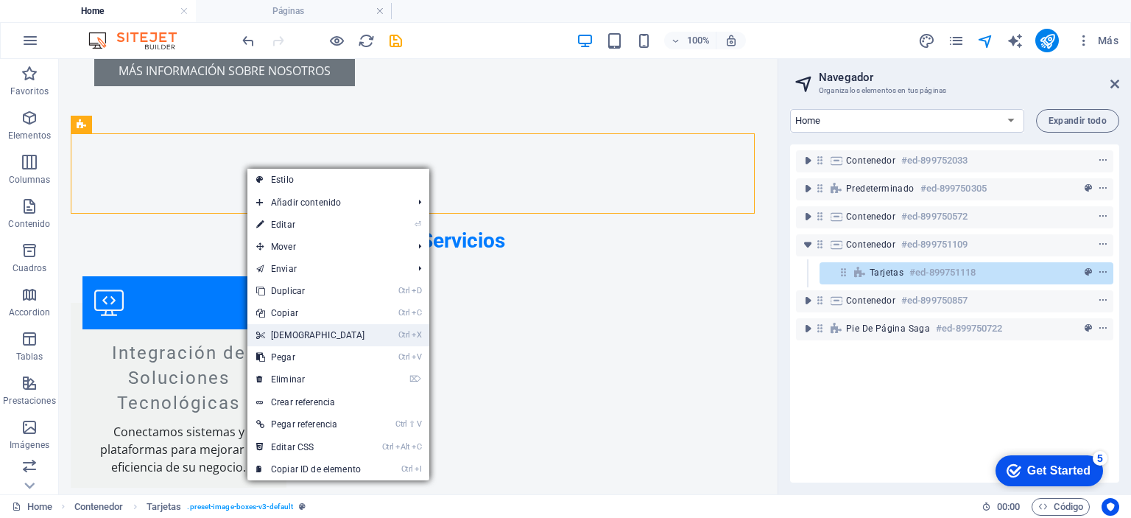
click at [292, 331] on link "Ctrl X Cortar" at bounding box center [310, 335] width 127 height 22
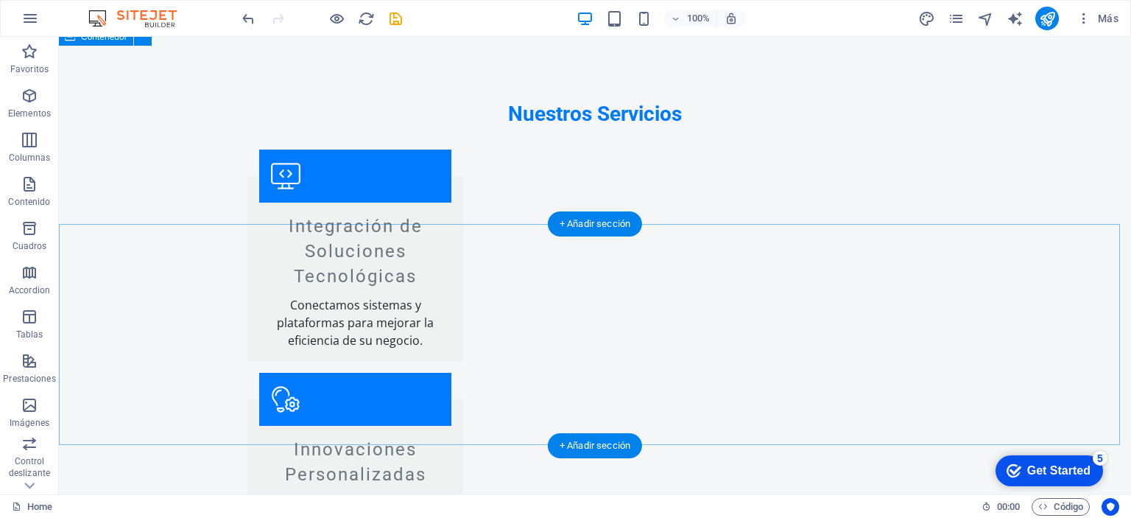
scroll to position [1556, 0]
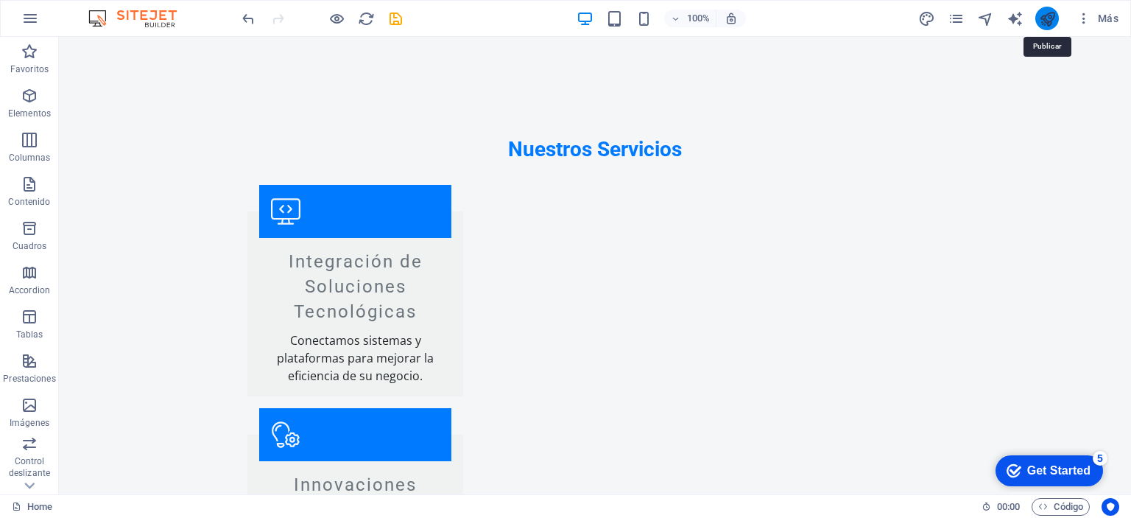
click at [1048, 20] on icon "publish" at bounding box center [1047, 18] width 17 height 17
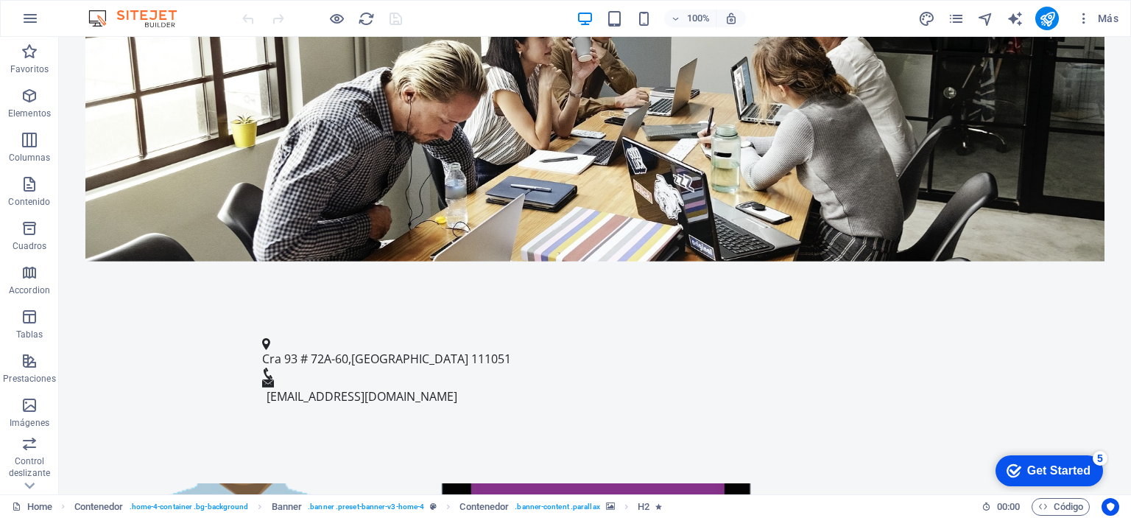
scroll to position [583, 0]
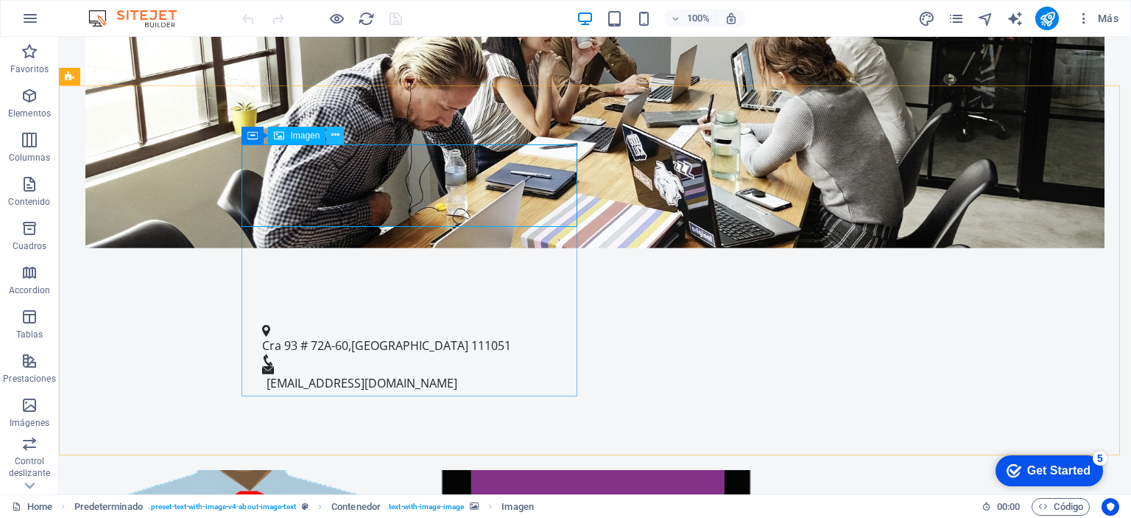
click at [339, 137] on icon at bounding box center [335, 134] width 8 height 15
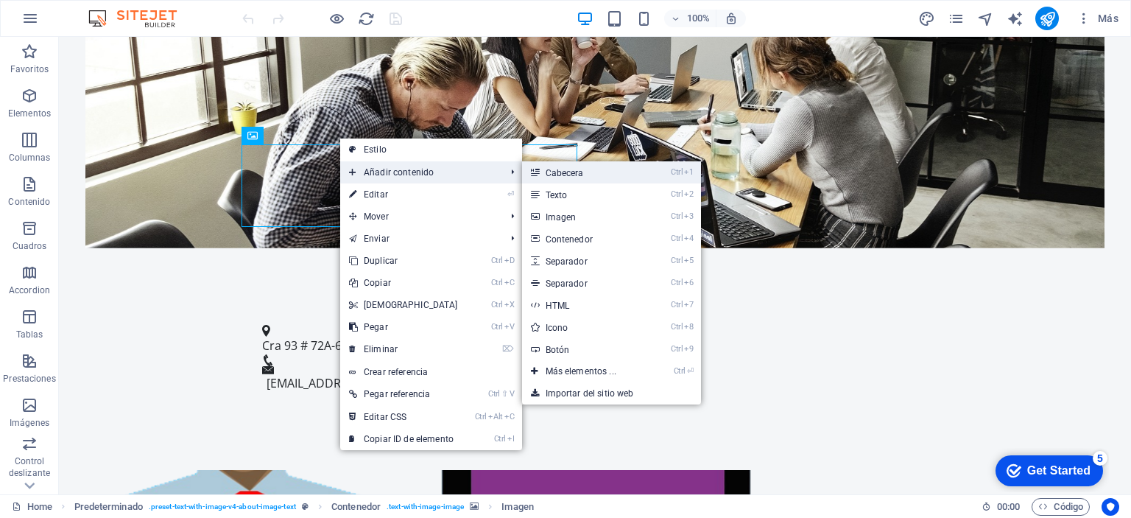
click at [561, 169] on link "Ctrl 1 Cabecera" at bounding box center [584, 172] width 124 height 22
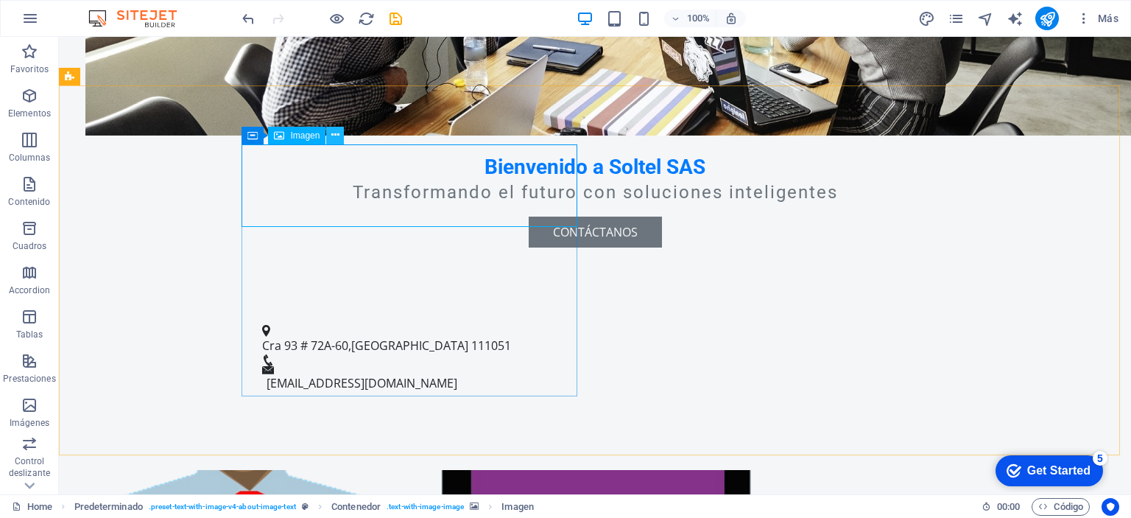
click at [336, 138] on icon at bounding box center [335, 134] width 8 height 15
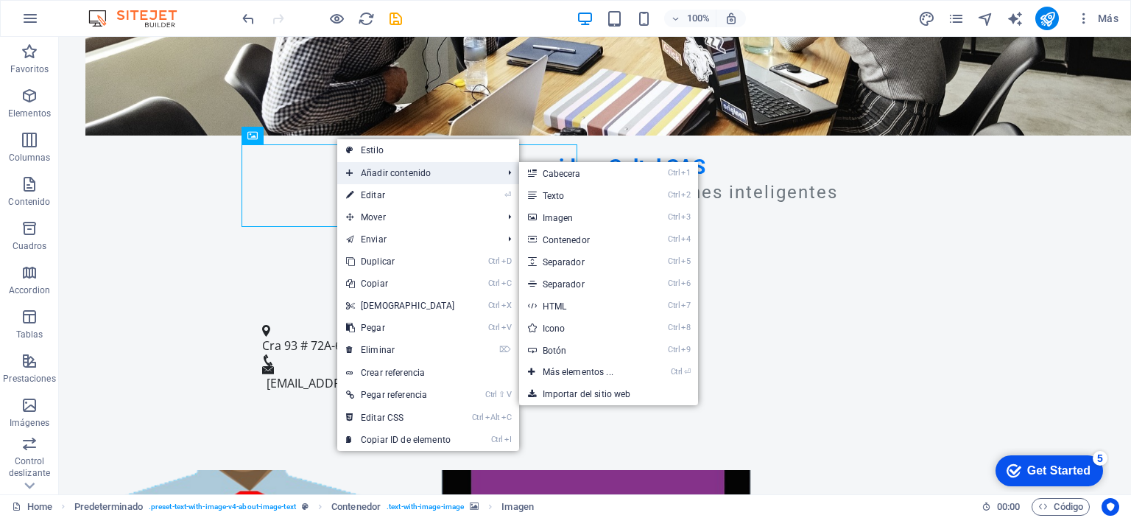
click at [371, 168] on span "Añadir contenido" at bounding box center [417, 173] width 160 height 22
click at [559, 219] on link "Ctrl 3 Imagen" at bounding box center [581, 217] width 124 height 22
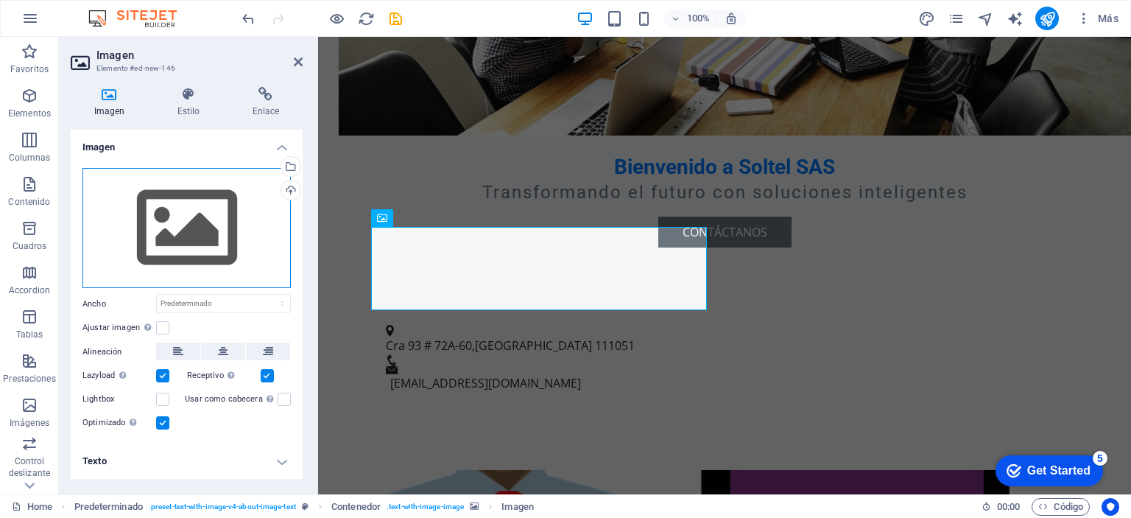
click at [183, 219] on div "Arrastra archivos aquí, haz clic para escoger archivos o selecciona archivos de…" at bounding box center [186, 228] width 208 height 121
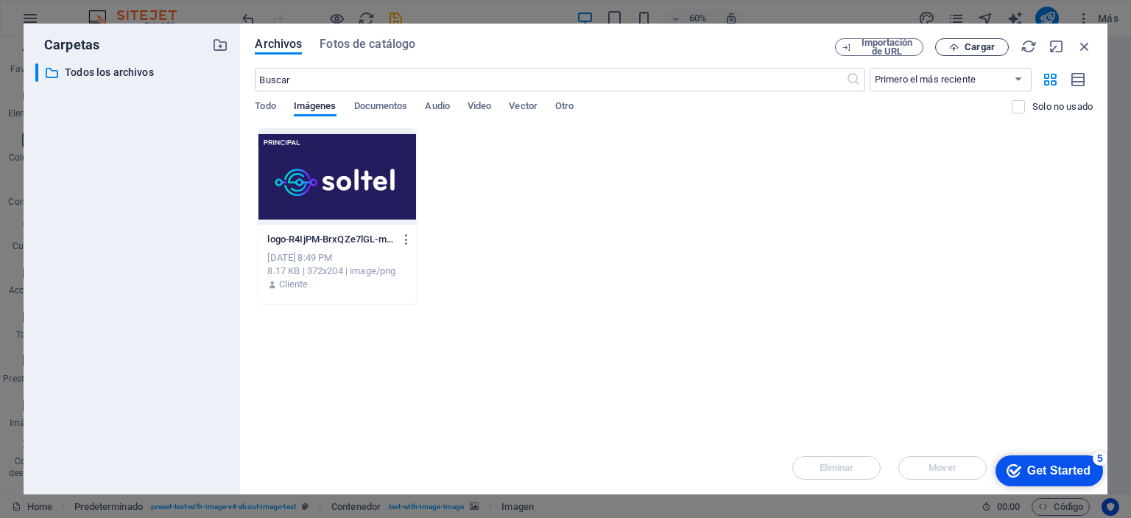
click at [978, 49] on span "Cargar" at bounding box center [979, 47] width 30 height 9
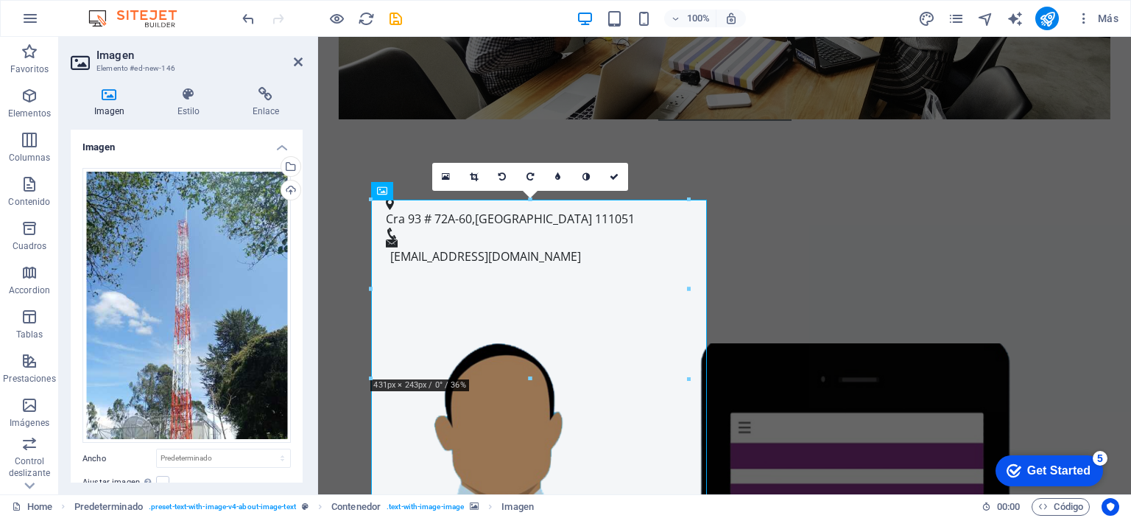
scroll to position [718, 0]
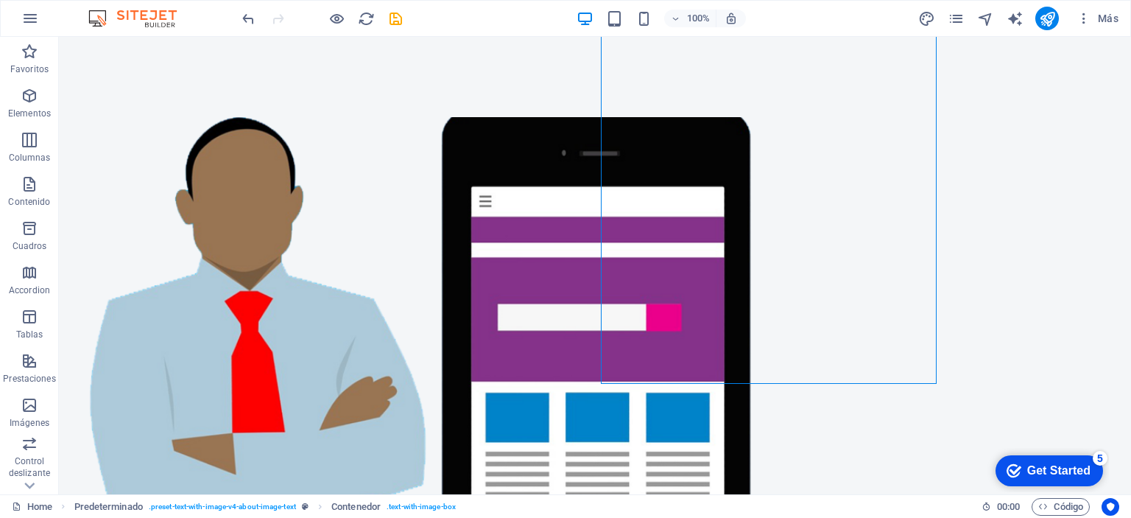
scroll to position [939, 0]
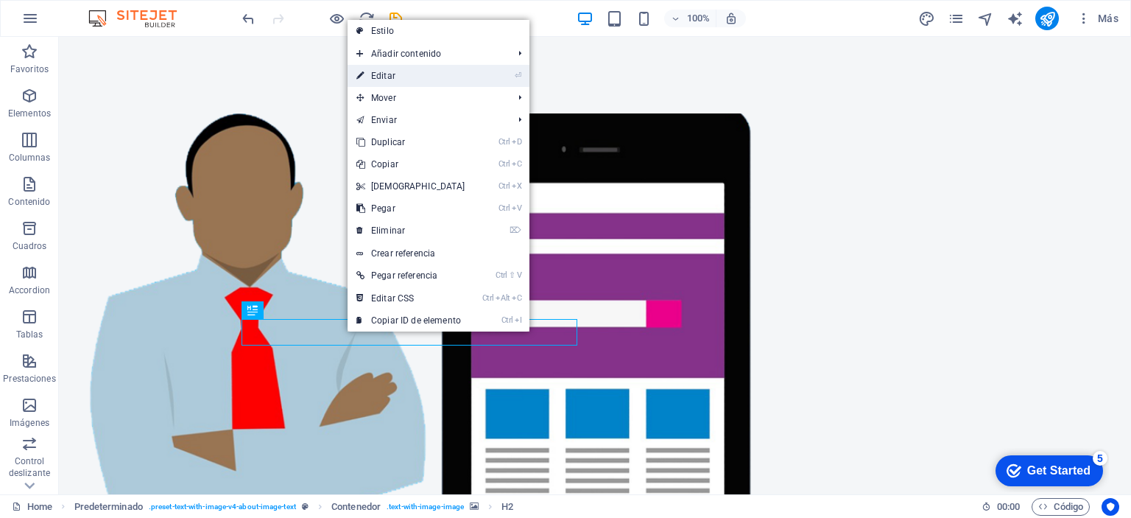
click at [390, 79] on link "⏎ Editar" at bounding box center [410, 76] width 127 height 22
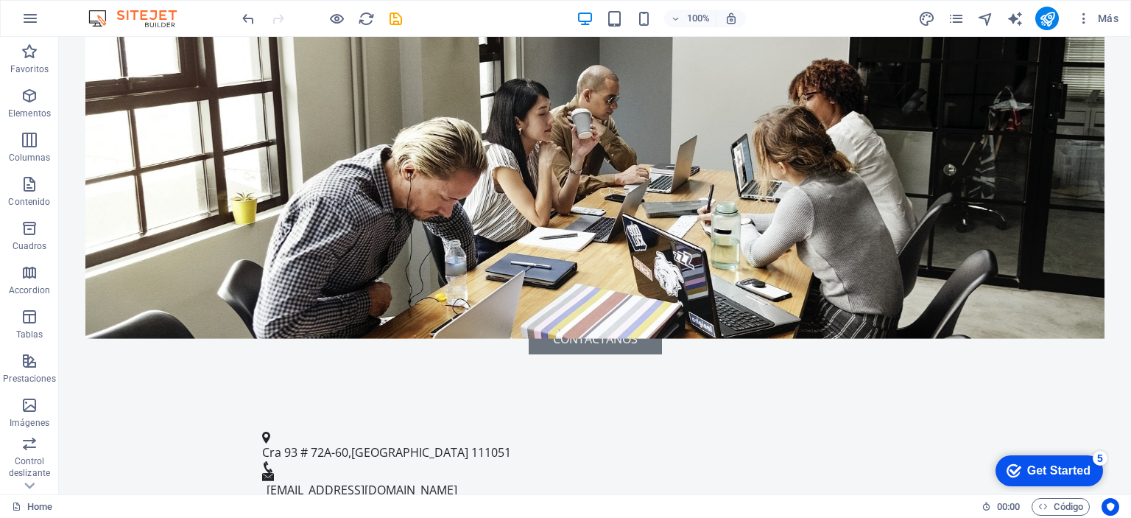
scroll to position [529, 0]
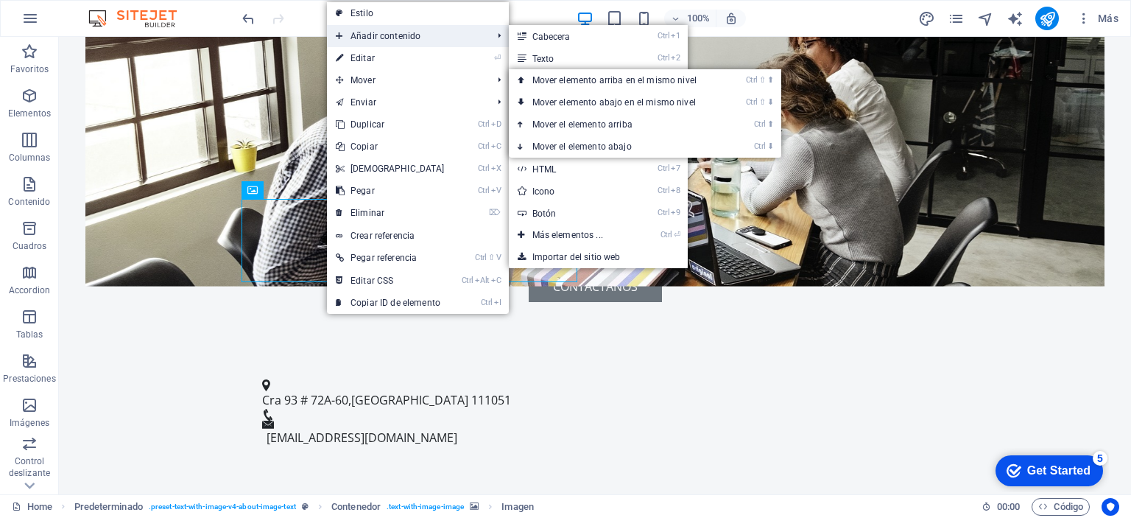
click at [420, 35] on span "Añadir contenido" at bounding box center [407, 36] width 160 height 22
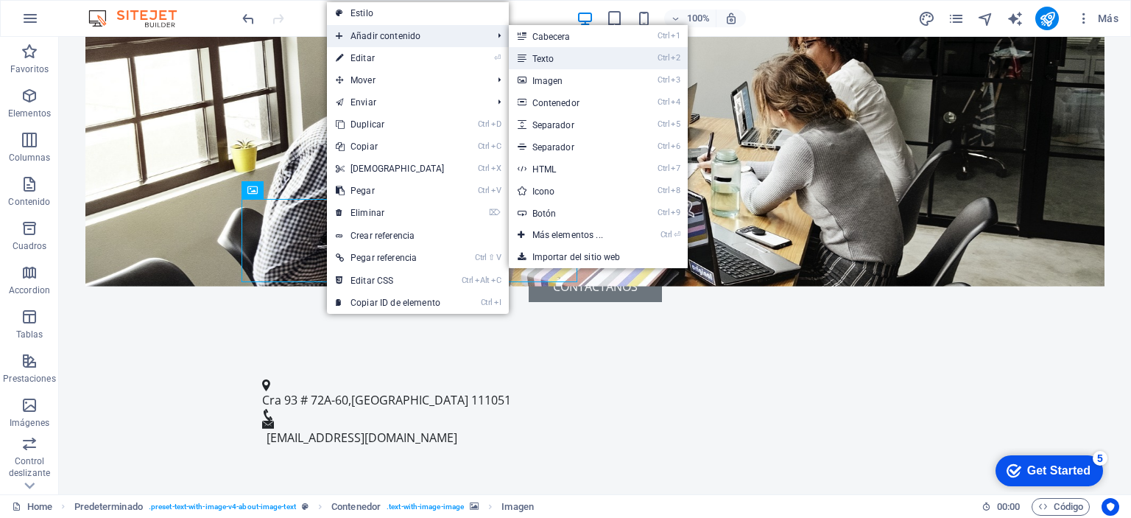
click at [548, 62] on link "Ctrl 2 Texto" at bounding box center [571, 58] width 124 height 22
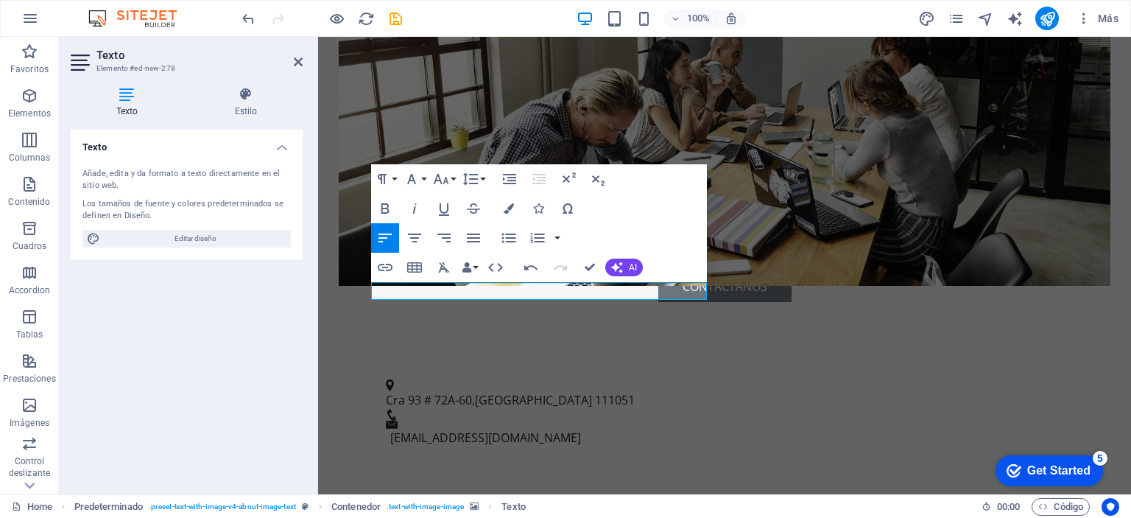
click at [253, 311] on div "Texto Añade, edita y da formato a texto directamente en el sitio web. Los tamañ…" at bounding box center [187, 306] width 232 height 353
click at [760, 220] on icon at bounding box center [765, 214] width 10 height 18
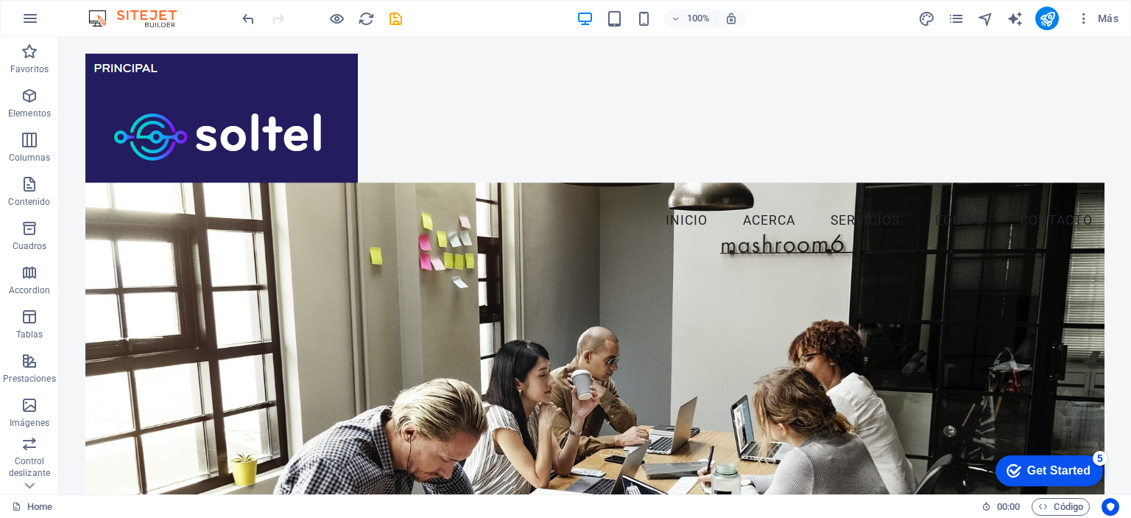
scroll to position [0, 0]
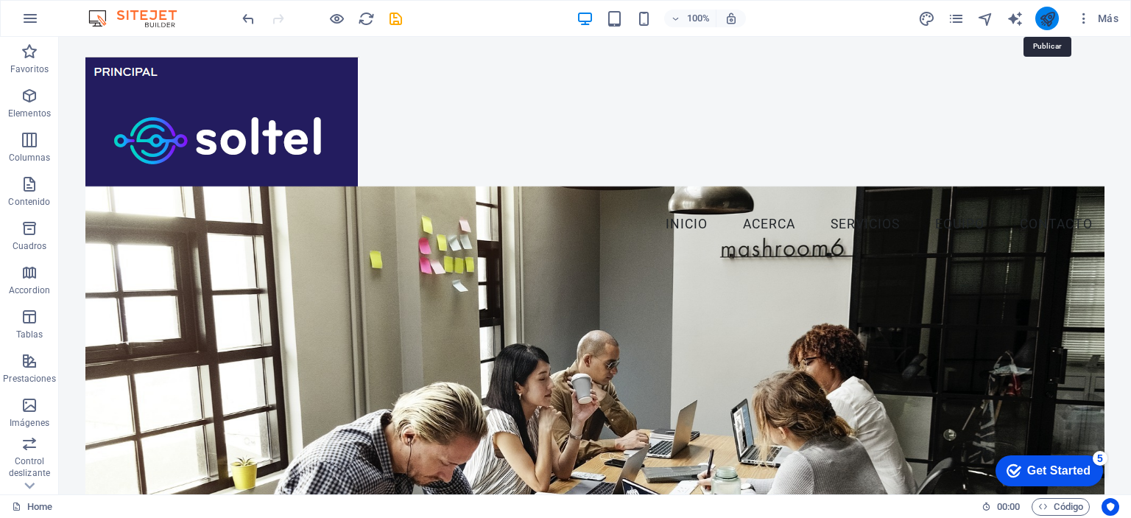
click at [1048, 24] on icon "publish" at bounding box center [1047, 18] width 17 height 17
